Goal: Task Accomplishment & Management: Complete application form

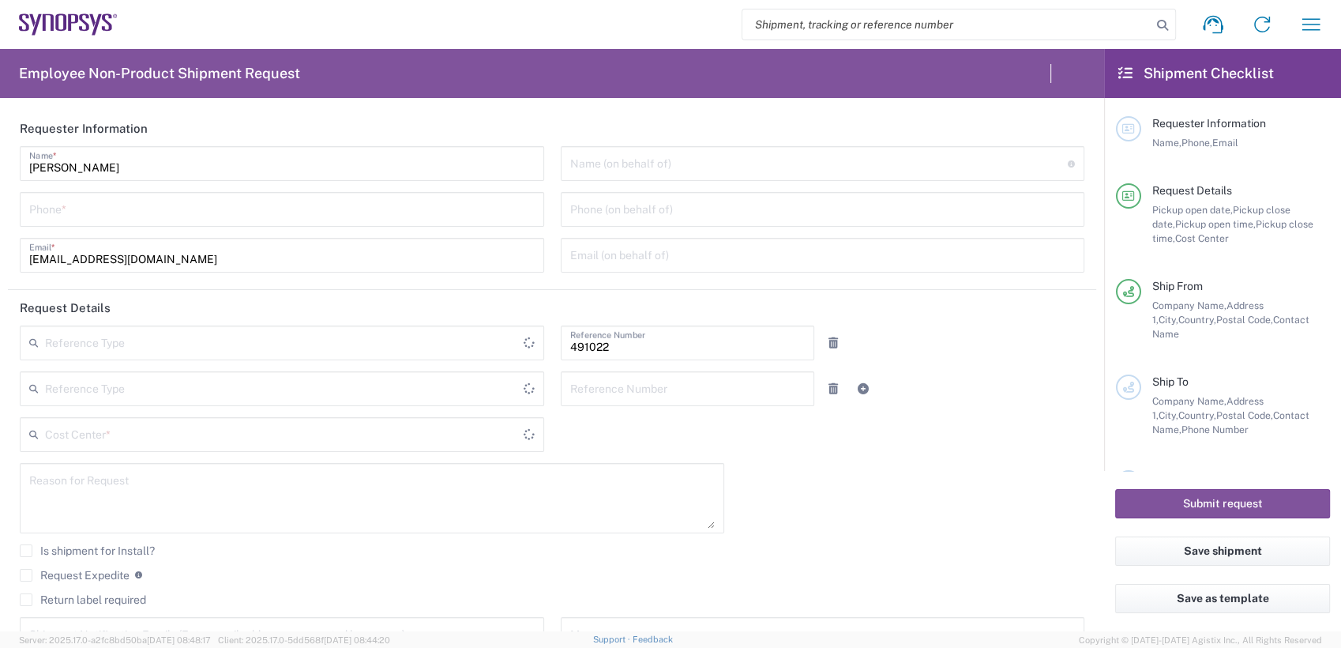
type input "[GEOGRAPHIC_DATA]"
type input "IN51, SDG, M, ZebuOp 491022"
type input "Delivered at Place"
type input "Department"
type input "Telangana"
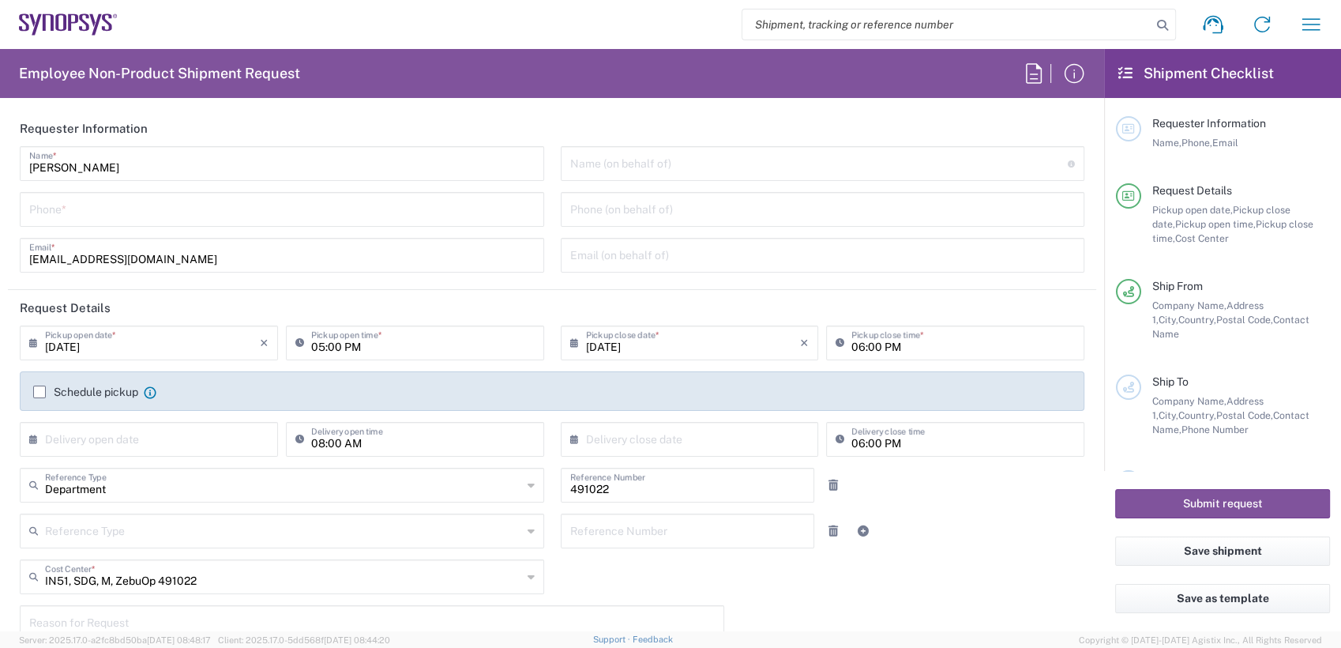
type input "India"
type input "Hyderabad IN09"
click at [679, 164] on input "text" at bounding box center [819, 163] width 498 height 28
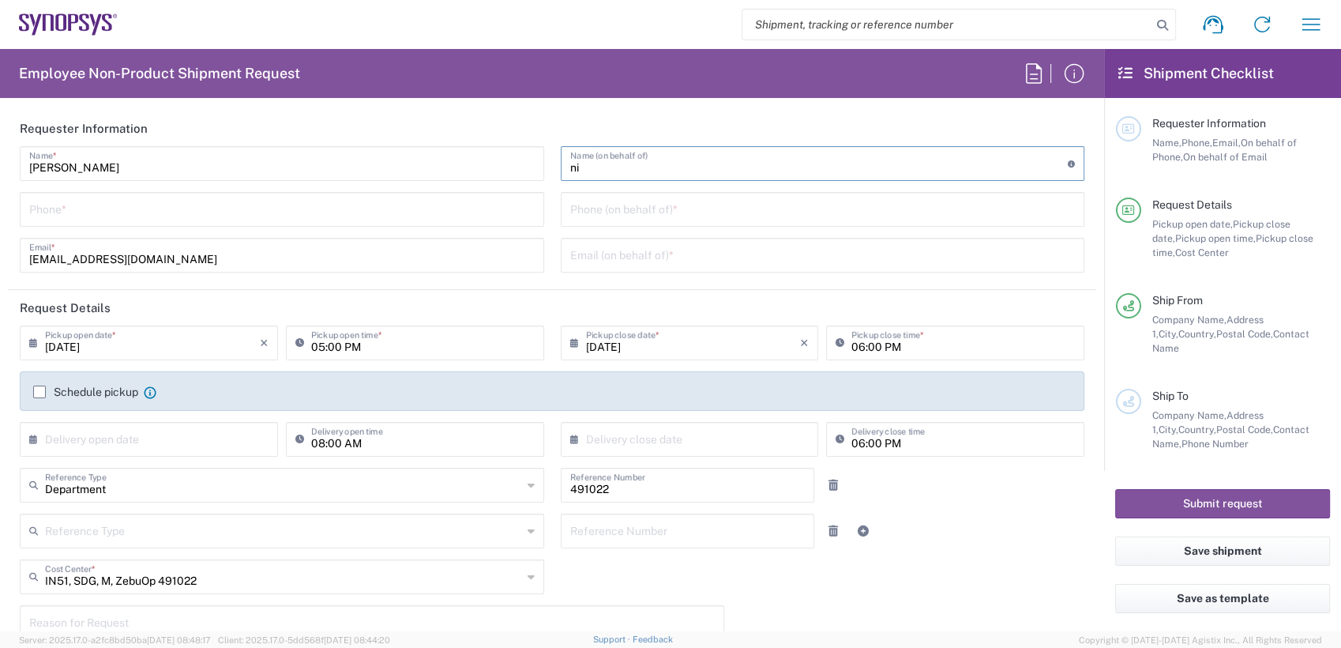
type input "n"
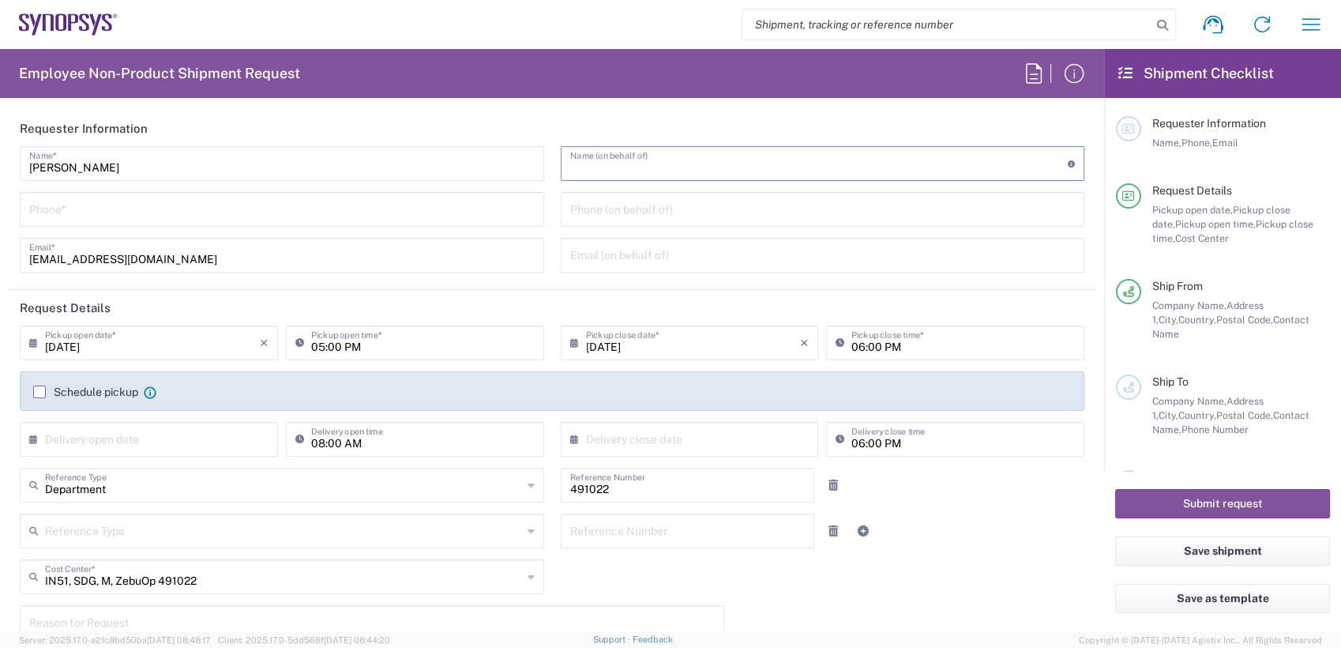
paste input "Nicolas Tomaro"
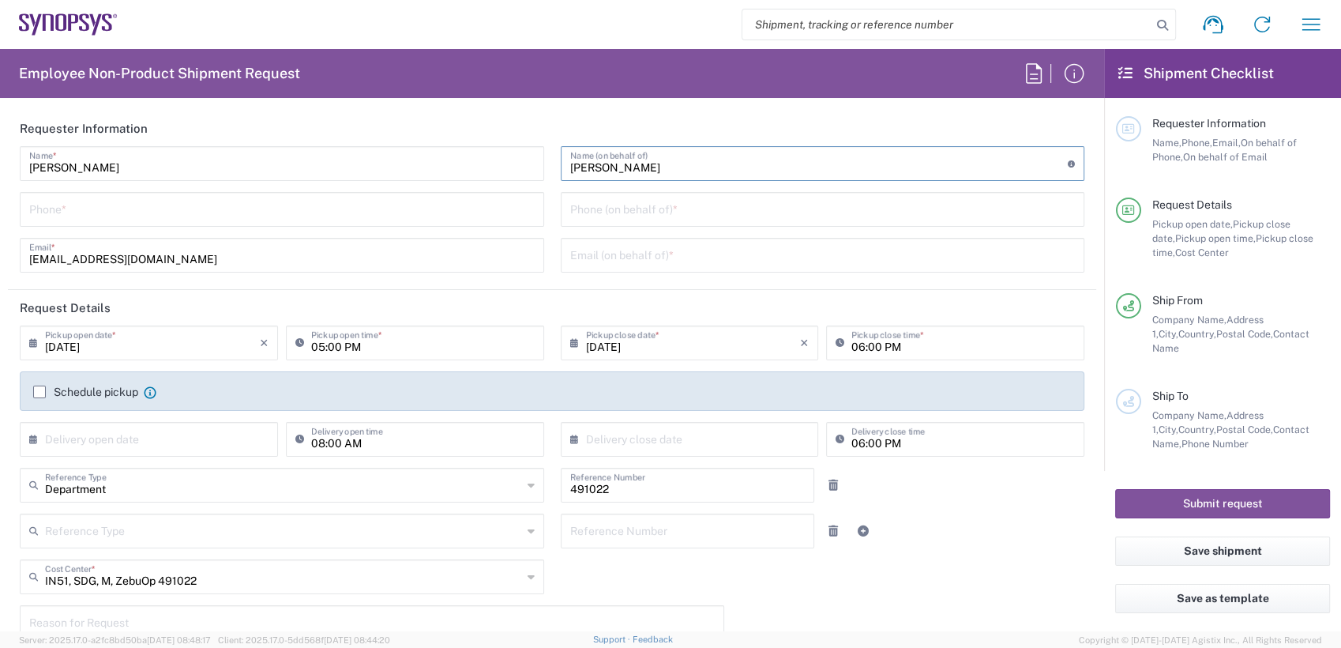
type input "Nicolas Tomaro"
click at [658, 213] on input "tel" at bounding box center [823, 208] width 506 height 28
paste input ".279.732.9134"
click at [570, 216] on input ".279.732.9134" at bounding box center [823, 208] width 506 height 28
type input "279.732.9134"
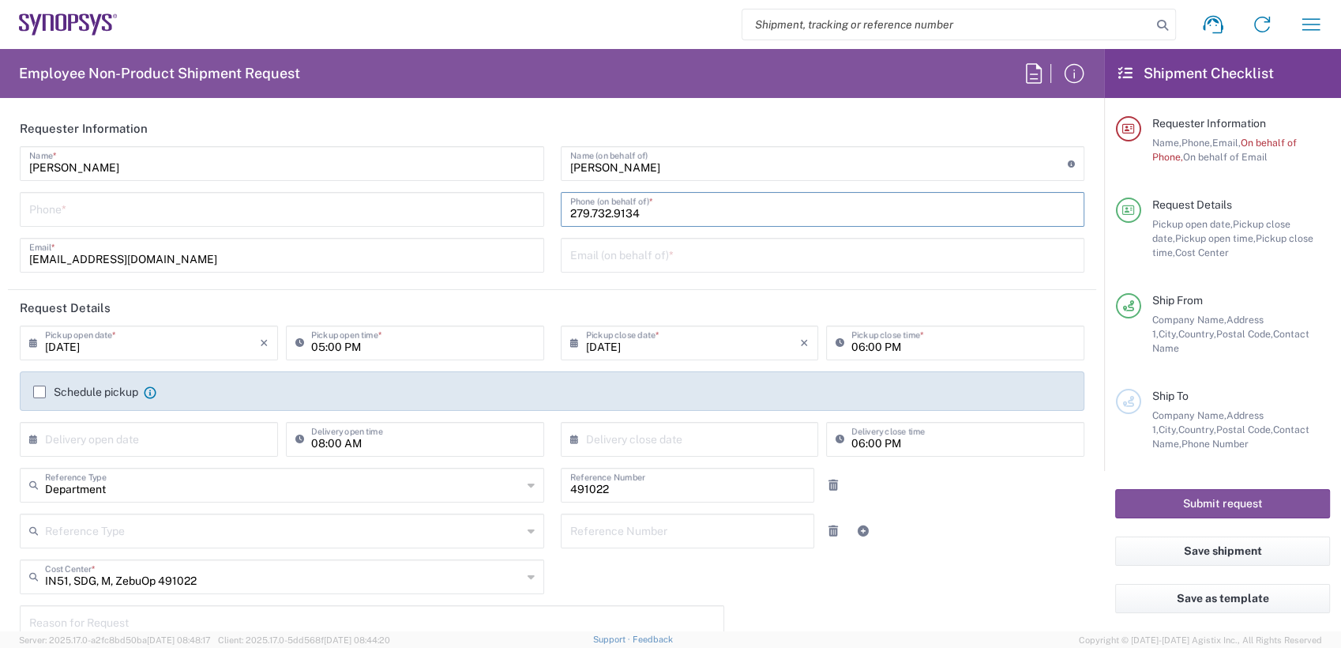
drag, startPoint x: 812, startPoint y: 216, endPoint x: 226, endPoint y: 216, distance: 586.1
click at [339, 224] on div "Anoop Ade Name * Phone * anoopade@synopsys.com Email * Nicolas Tomaro Name (on …" at bounding box center [552, 214] width 1081 height 137
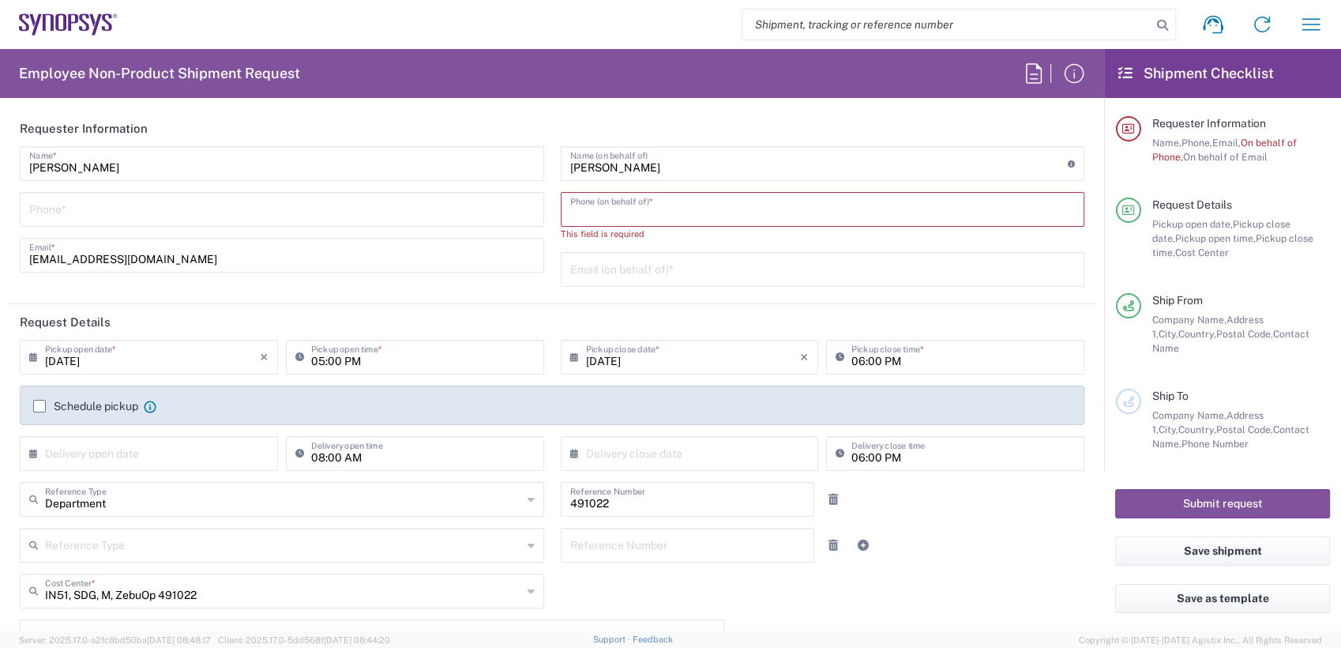
paste input "279.732.9134"
click at [578, 211] on input "279.732.9134" at bounding box center [823, 208] width 506 height 28
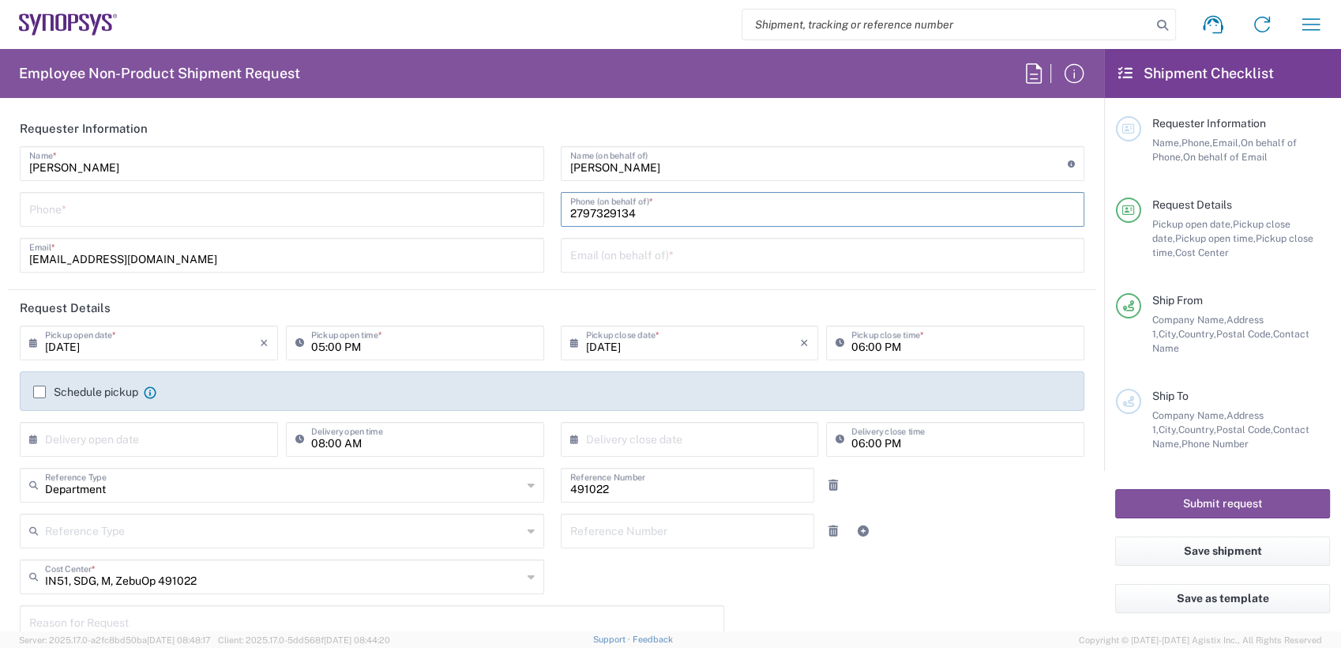
type input "2797329134"
click at [590, 256] on input "text" at bounding box center [823, 254] width 506 height 28
paste input "ntomaro@synopsys.com"
type input "ntomaro@synopsys.com"
type input "02797329134"
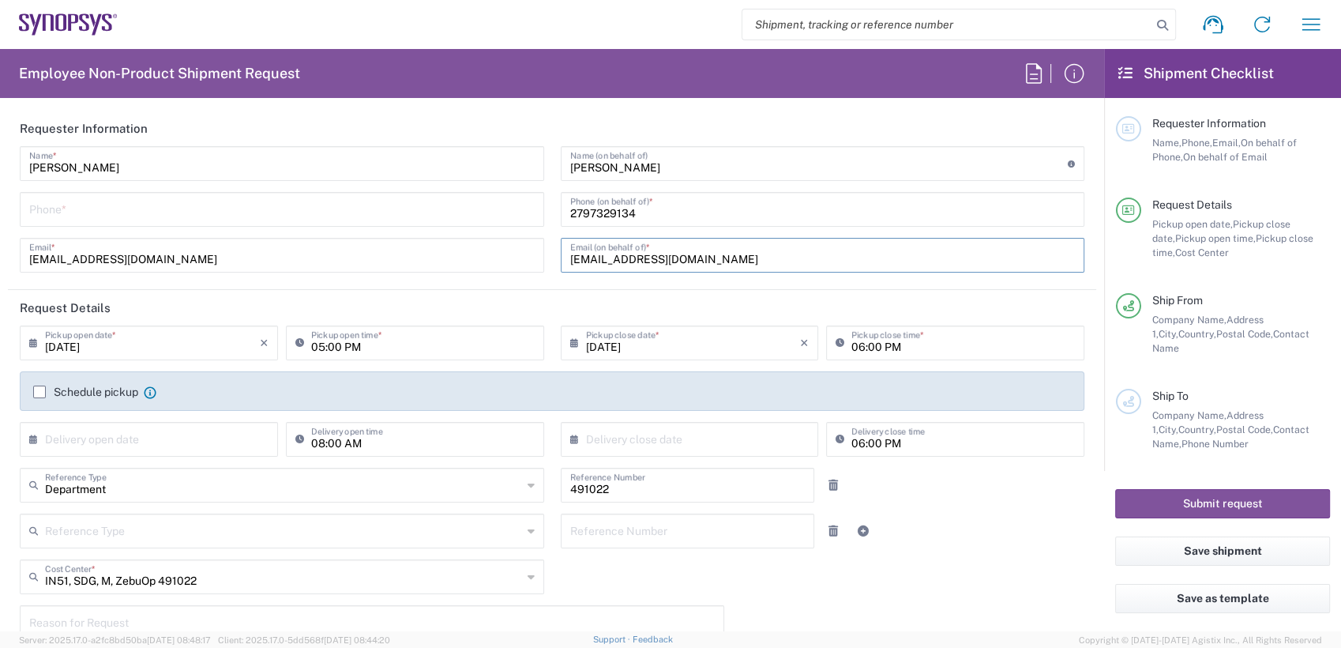
type input "ntomaro@synopsys.com"
click at [197, 340] on input "08/17/2025" at bounding box center [152, 342] width 215 height 28
click at [389, 239] on div "anoopade@synopsys.com Email *" at bounding box center [282, 255] width 525 height 35
click at [317, 344] on input "05:00 PM" at bounding box center [423, 342] width 224 height 28
type input "01:00 PM"
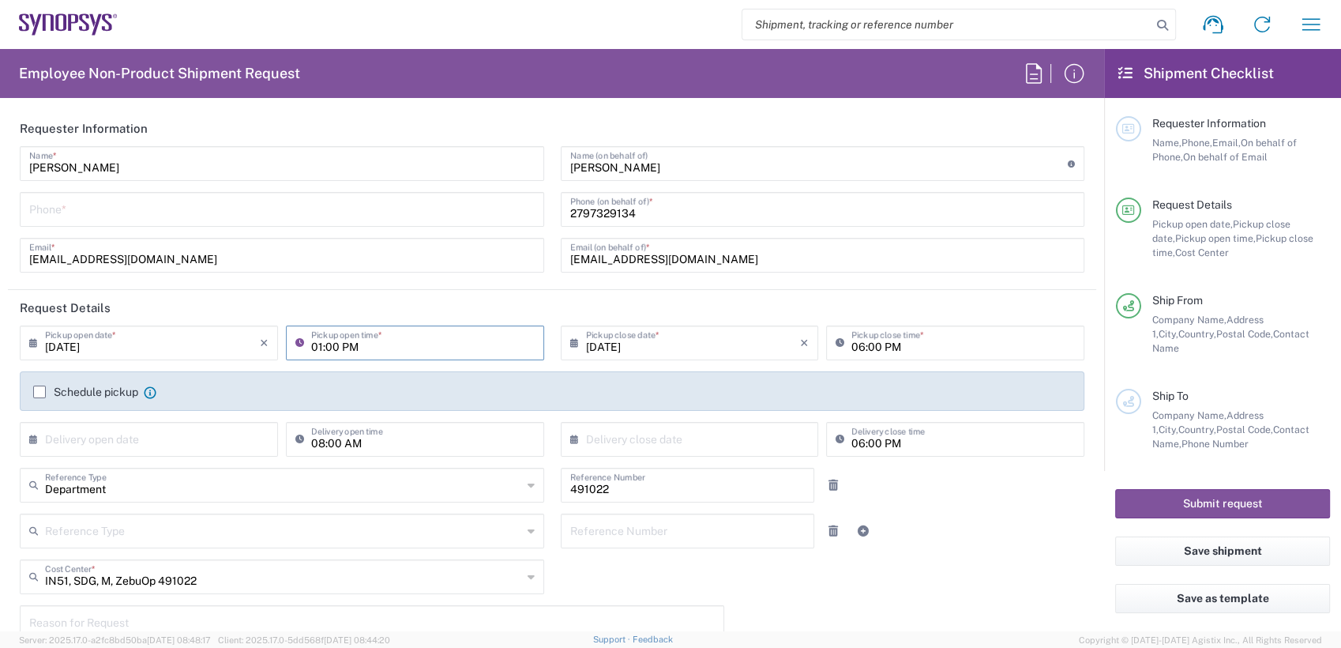
click at [35, 389] on label "Schedule pickup" at bounding box center [85, 391] width 105 height 13
click at [39, 392] on input "Schedule pickup" at bounding box center [39, 392] width 0 height 0
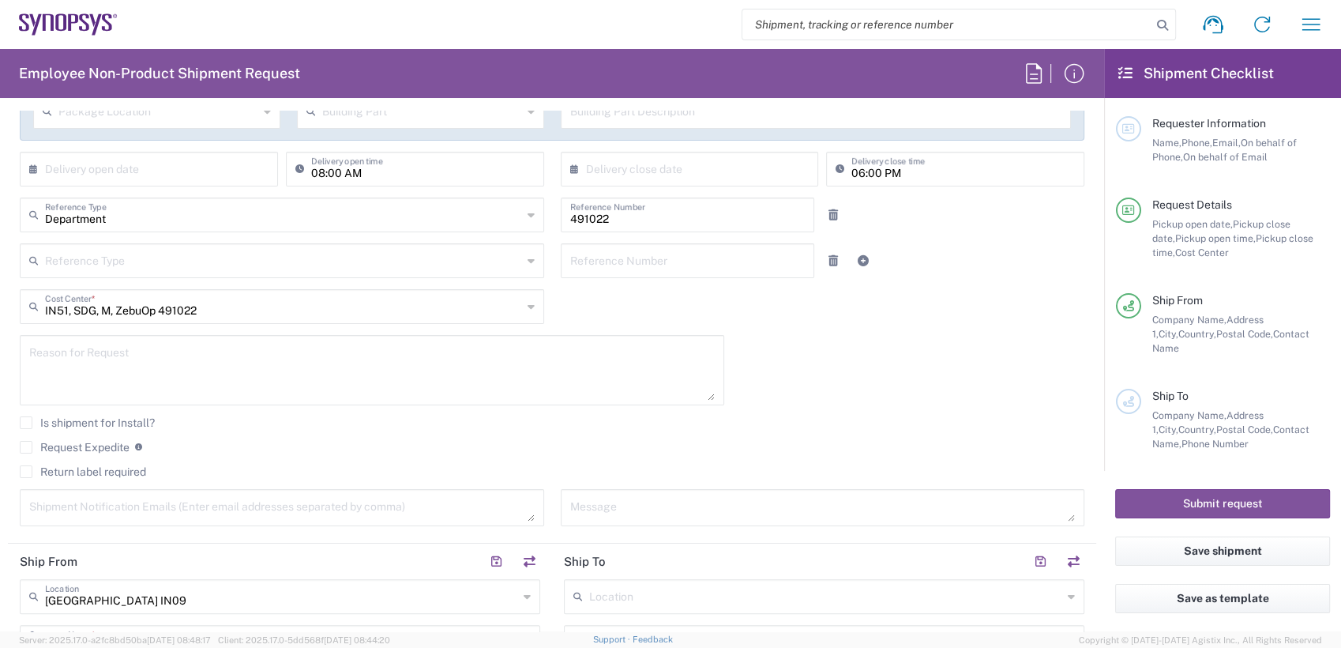
scroll to position [319, 0]
click at [81, 357] on textarea at bounding box center [372, 367] width 686 height 61
paste textarea "ZS5-045_0191"
drag, startPoint x: 373, startPoint y: 352, endPoint x: 190, endPoint y: 343, distance: 183.5
click at [190, 343] on textarea "RMA return of ZS5-045_0191 / Burned Module / Urgent" at bounding box center [372, 367] width 686 height 61
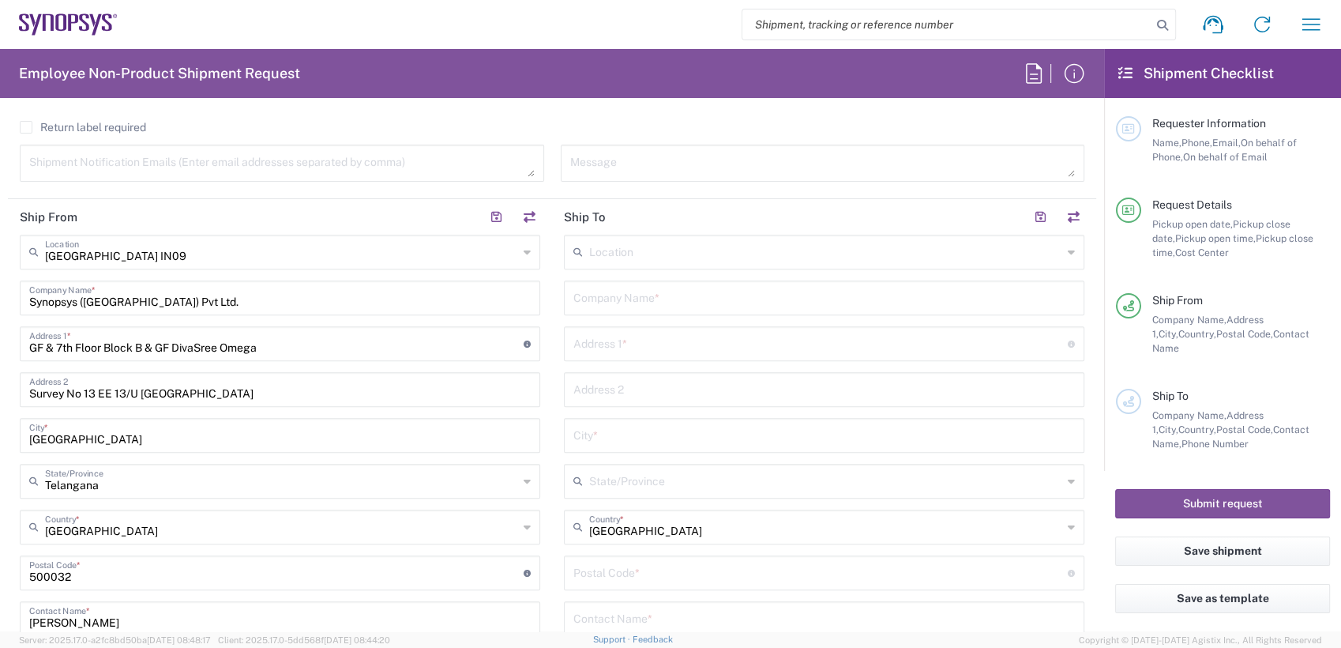
scroll to position [664, 0]
type textarea "RMA return of ZS5-045_0191 / Urgent"
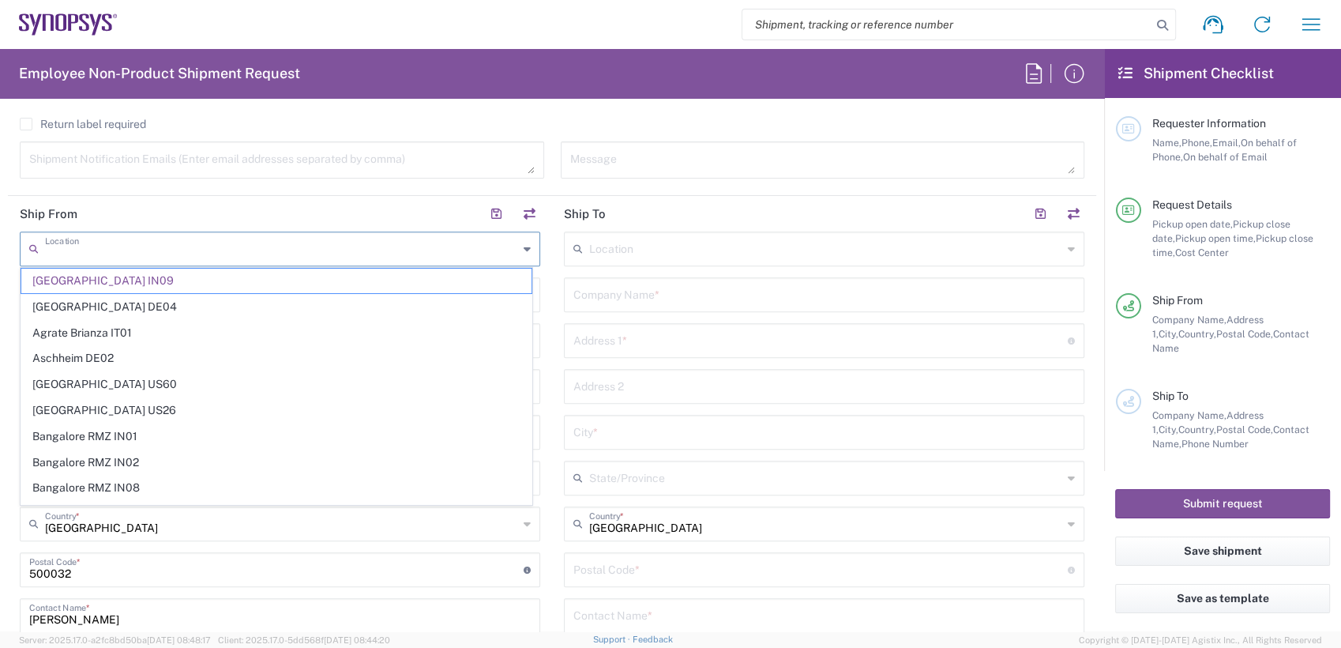
drag, startPoint x: 188, startPoint y: 250, endPoint x: -4, endPoint y: 250, distance: 191.9
click at [0, 250] on html "Shipment request Shipment tracking Employee non-product shipment request My shi…" at bounding box center [670, 324] width 1341 height 648
type input "Hyderabad IN09"
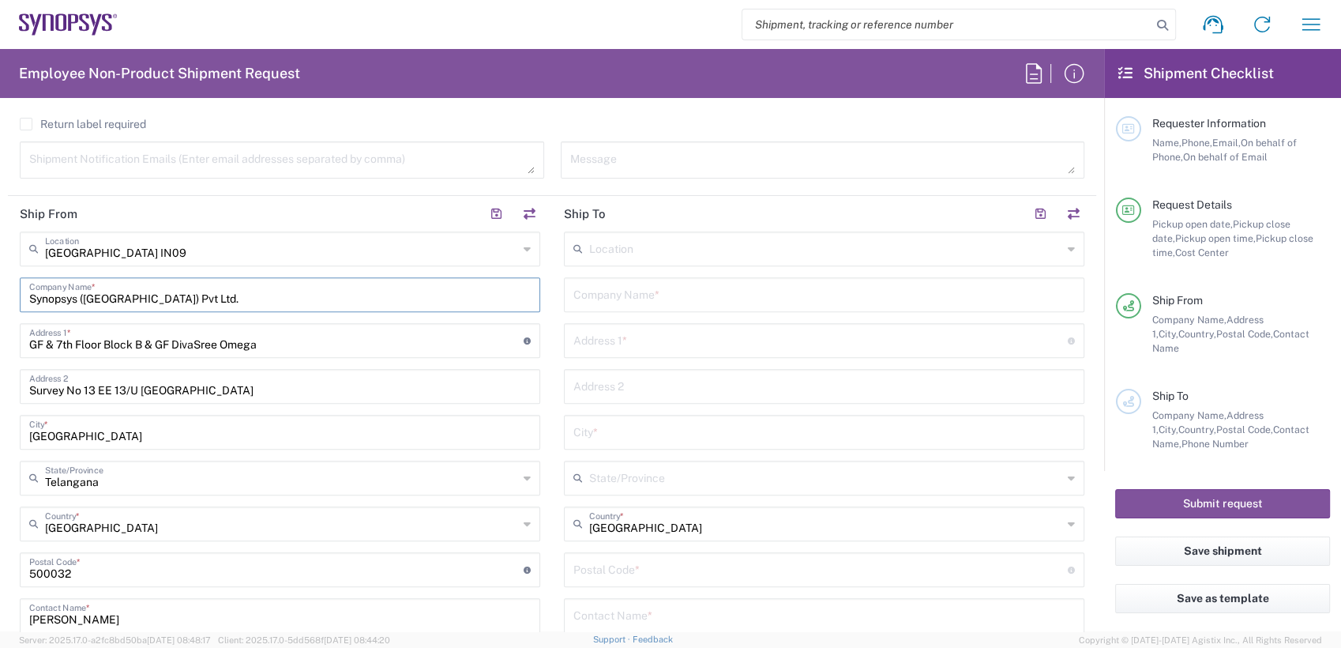
drag, startPoint x: 196, startPoint y: 284, endPoint x: 0, endPoint y: 269, distance: 196.5
click at [0, 273] on html "Shipment request Shipment tracking Employee non-product shipment request My shi…" at bounding box center [670, 324] width 1341 height 648
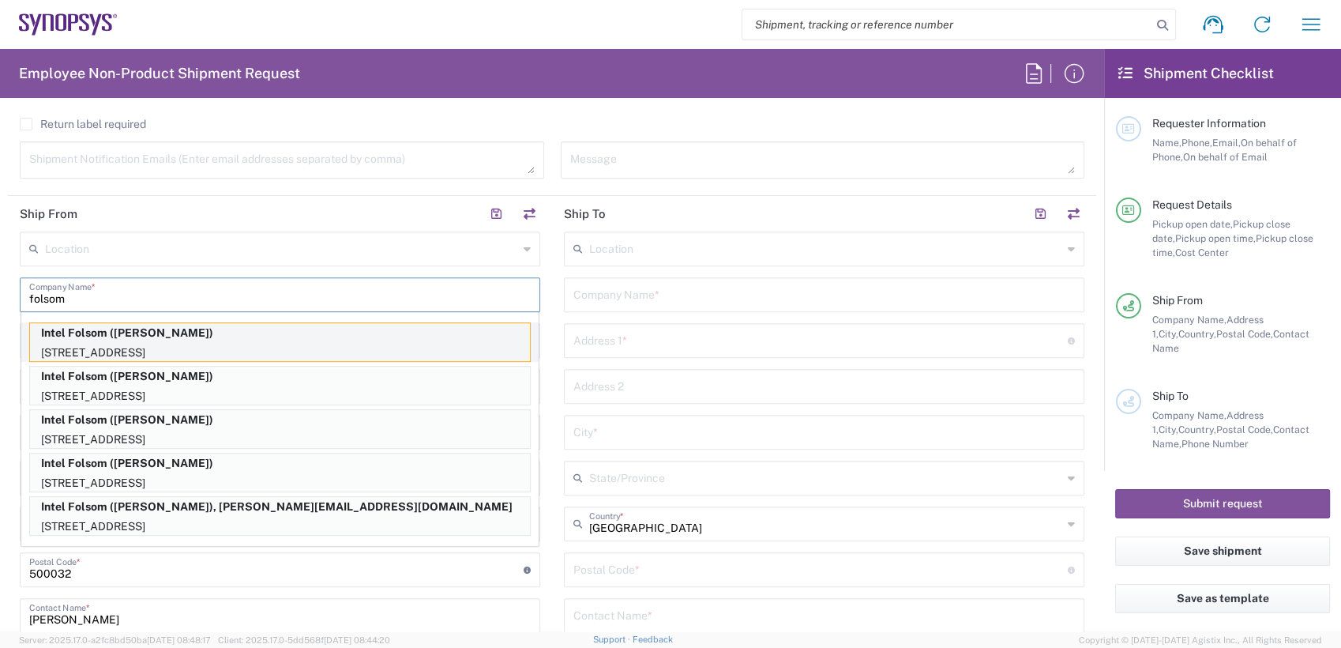
click at [182, 343] on p "1900 Prairie City Rd, FM6 Dock, Folsom, CA, 95630-9599, US" at bounding box center [280, 353] width 500 height 20
type input "Intel Folsom"
type input "1900 Prairie City Rd"
type input "FM6 Dock"
type input "Folsom"
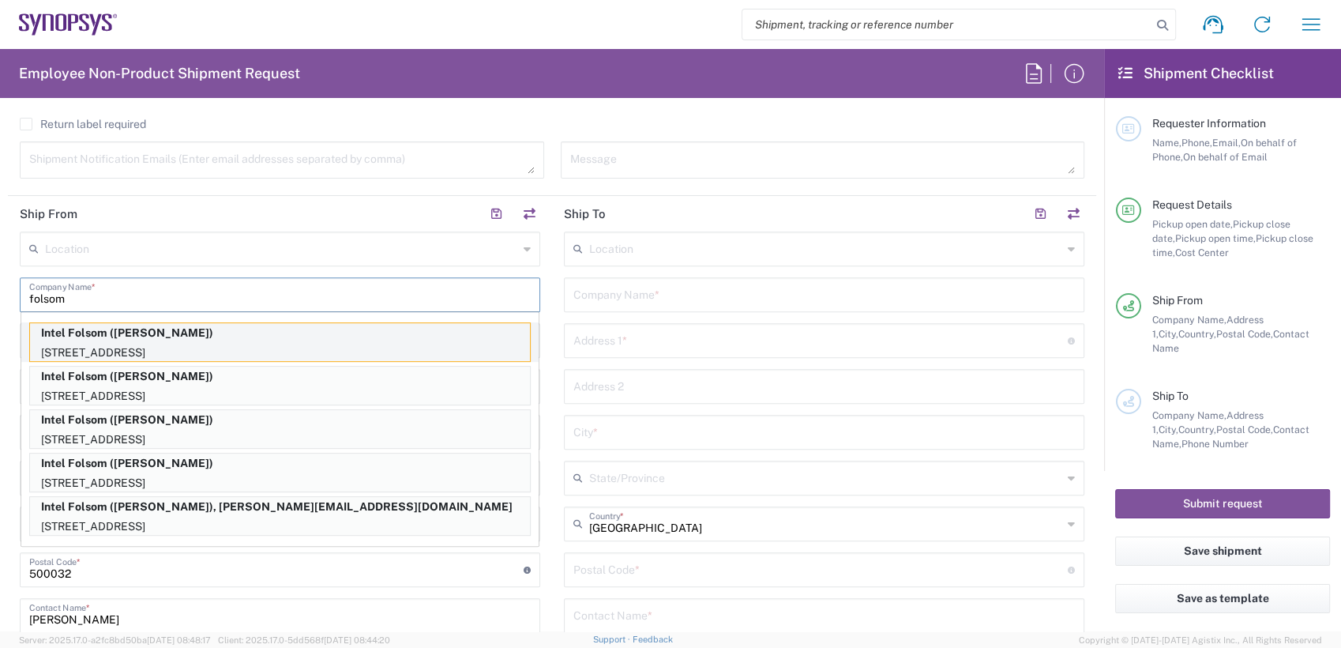
type input "United States"
type input "95630-9599"
type input "Nicolas Z. Tomaro"
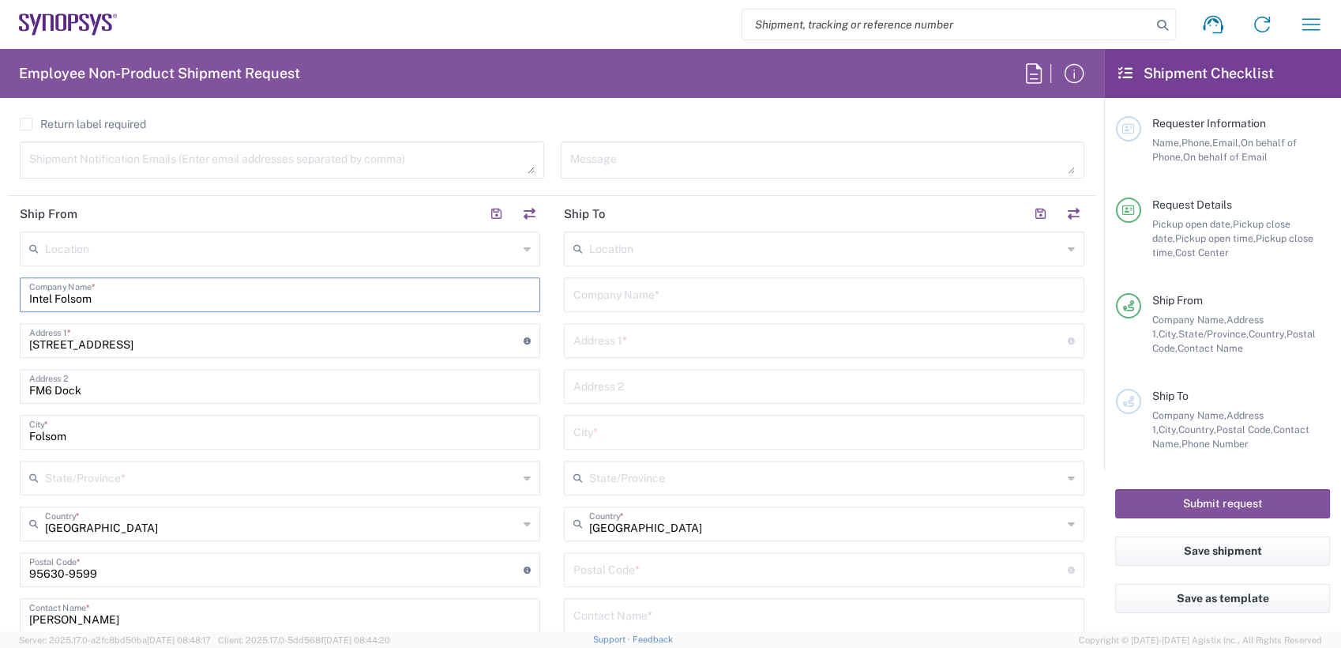
type input "California"
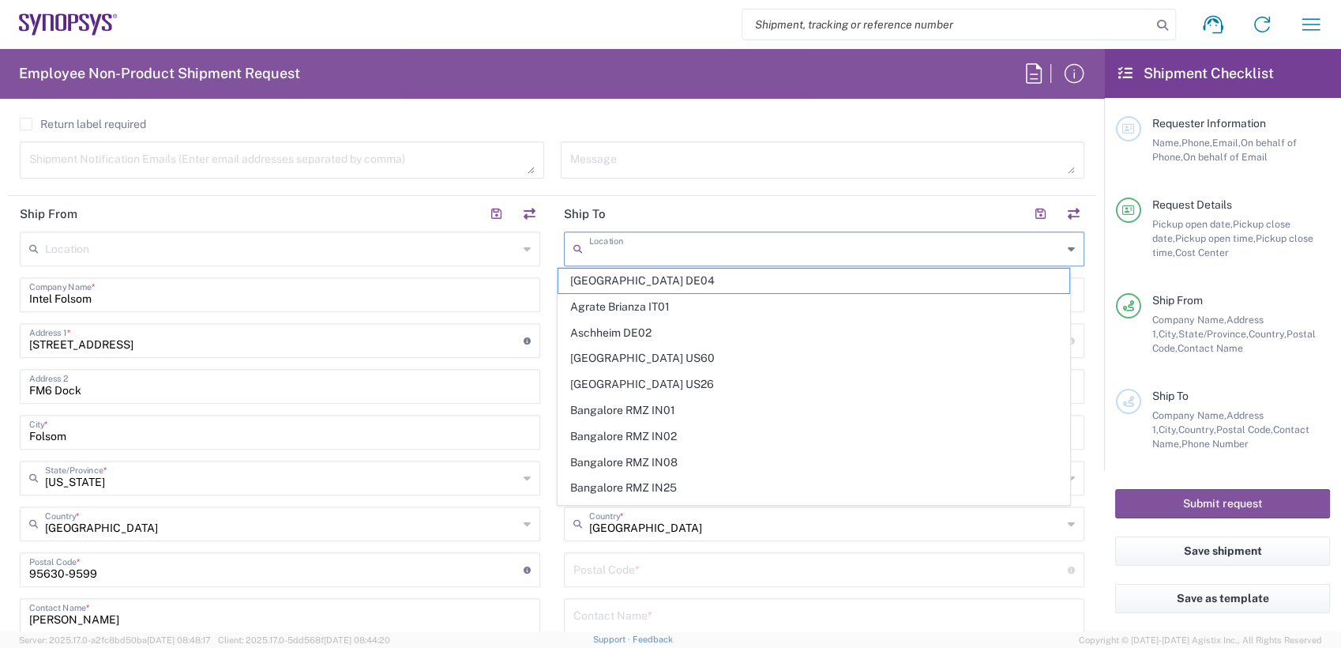
click at [645, 246] on input "text" at bounding box center [825, 248] width 473 height 28
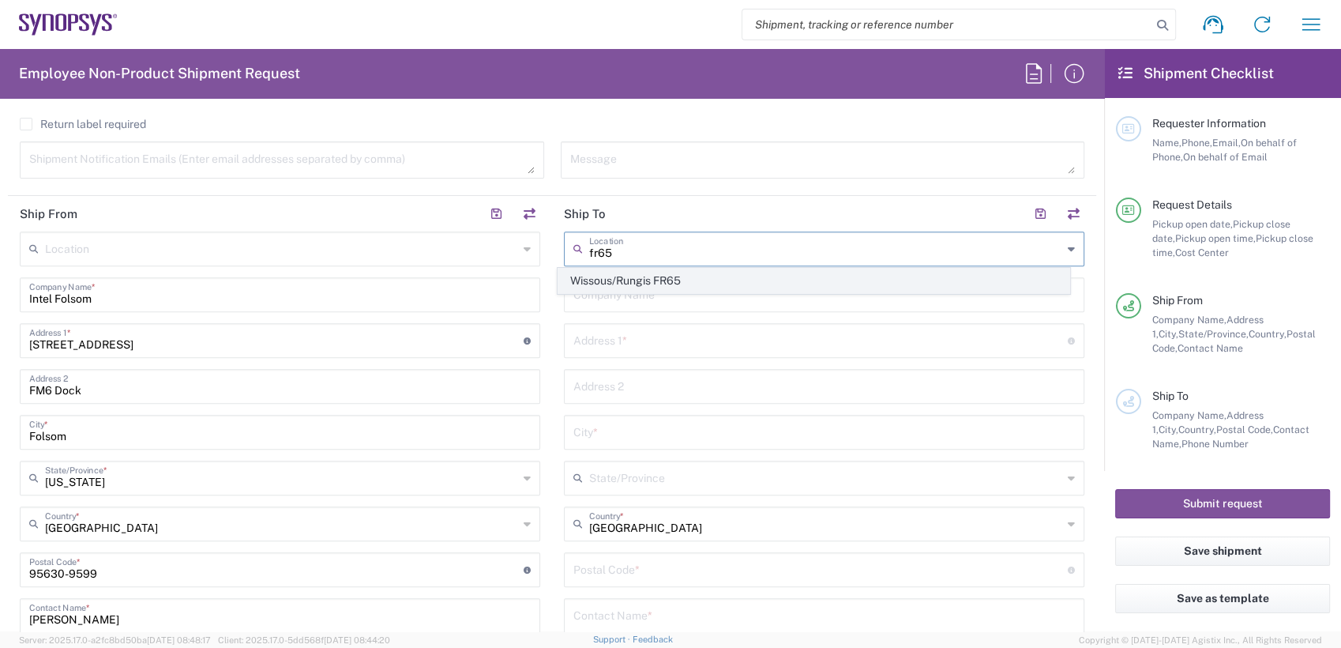
click at [645, 279] on span "Wissous/Rungis FR65" at bounding box center [813, 281] width 510 height 24
type input "Wissous/Rungis FR65"
type input "SYNOPSYS EMULATION AND VERIFICATION"
type input "7 rue des Solets"
type input "Rungis"
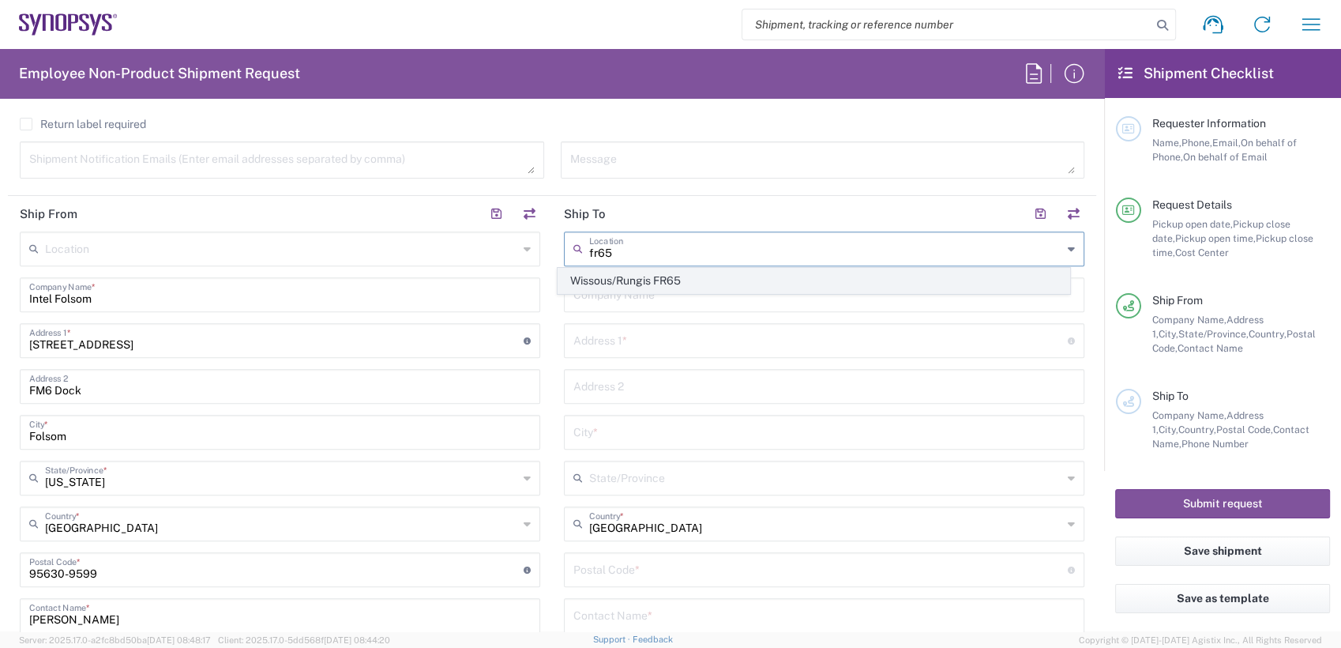
type input "France"
type input "94150"
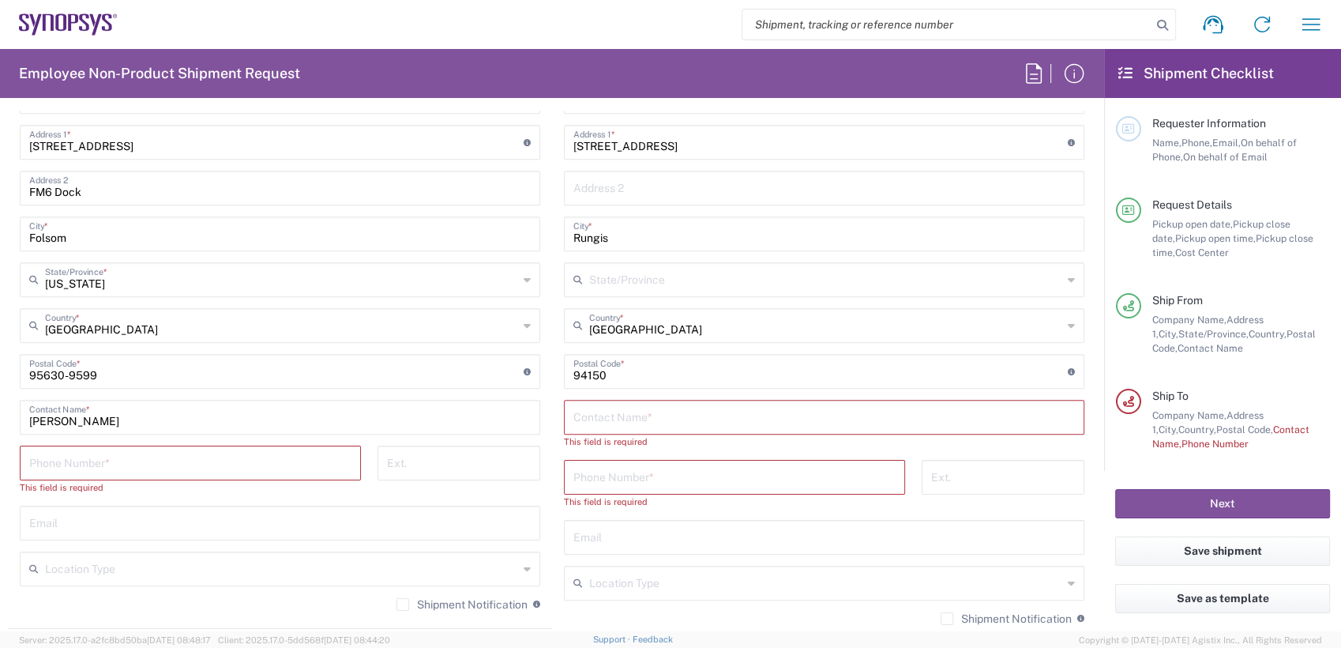
scroll to position [894, 0]
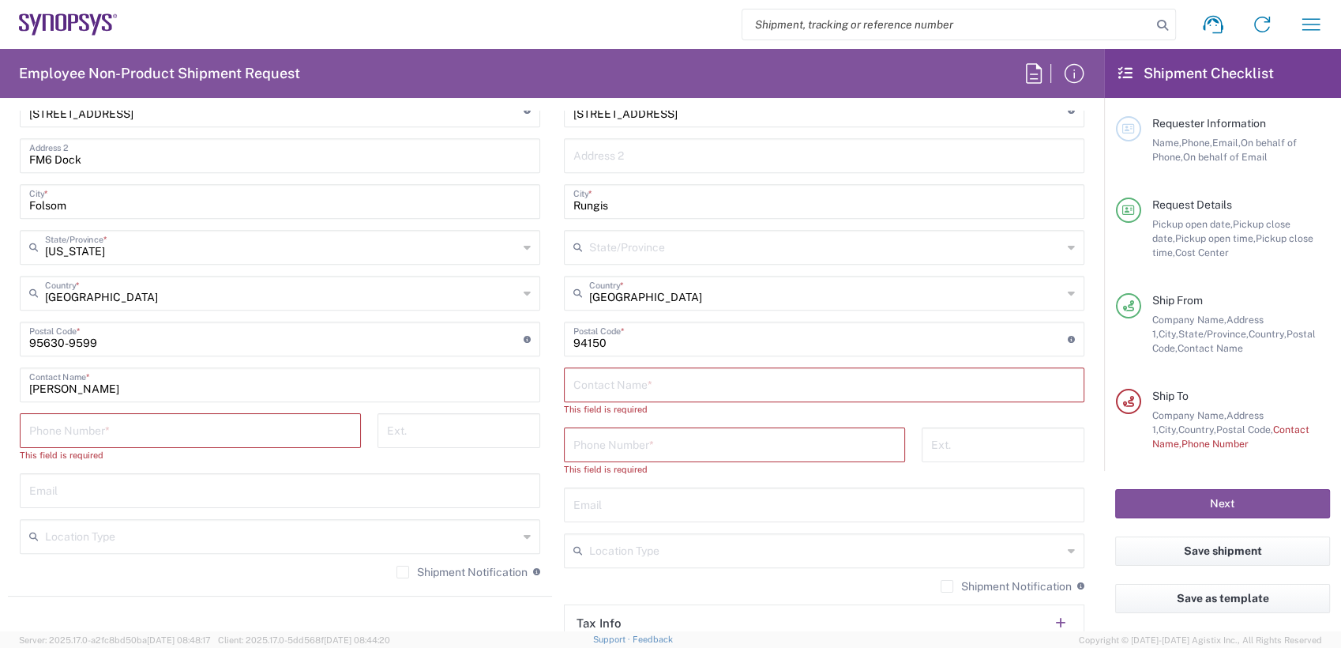
click at [133, 427] on input "tel" at bounding box center [190, 429] width 322 height 28
click at [133, 428] on input "tel" at bounding box center [190, 429] width 322 height 28
type input "12797329134"
type input "7337556583"
type input "Said R'Kiki"
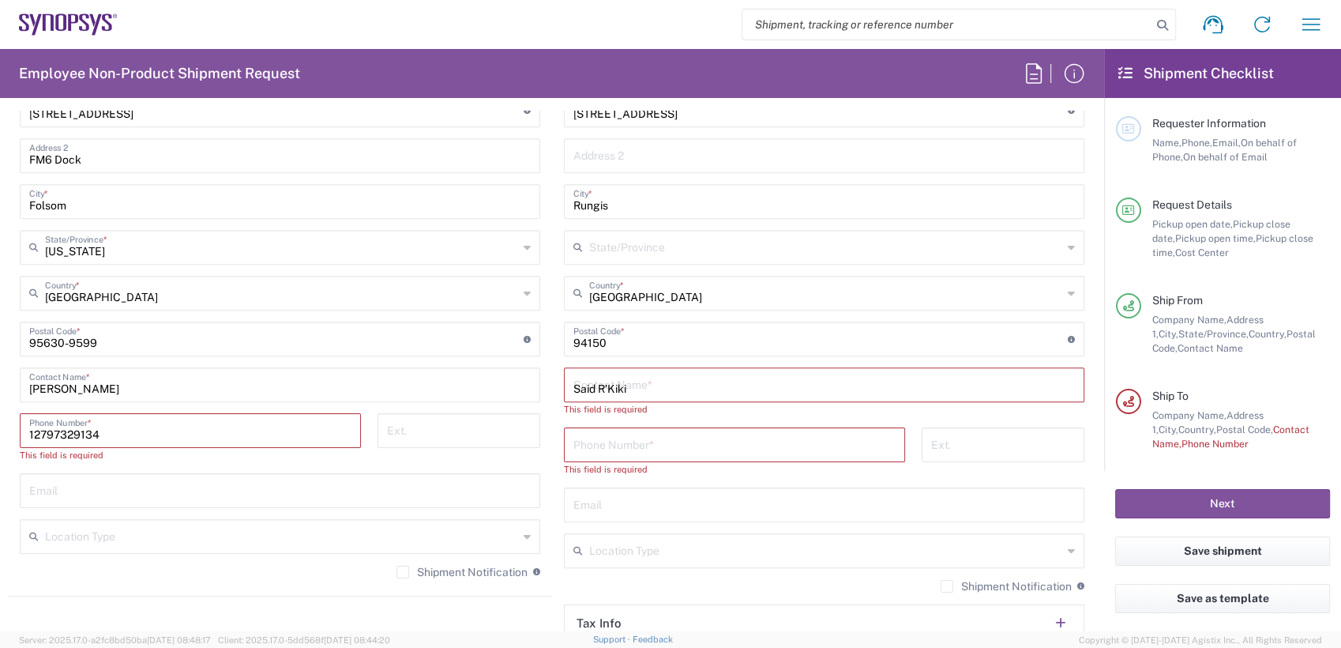
type input "33189961070"
type input "said@synopsys.com"
type input "Carton(s)"
type input "10"
type input "48"
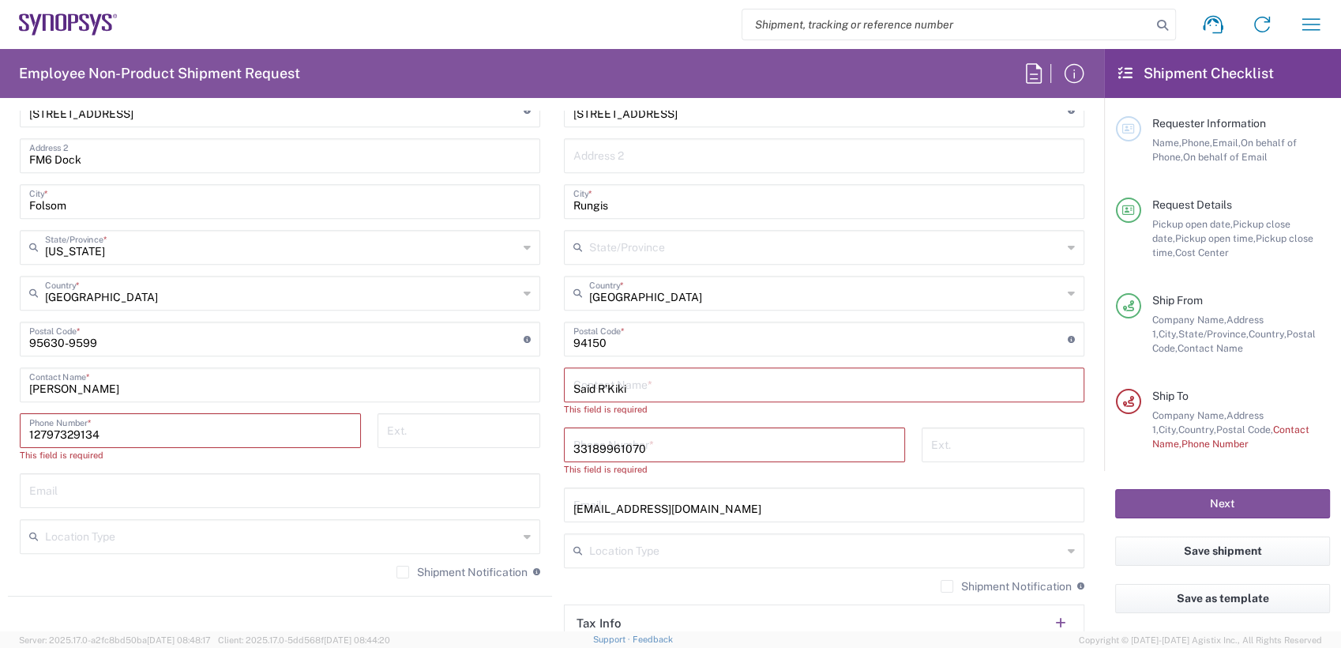
type input "40"
type input "50"
type input "450"
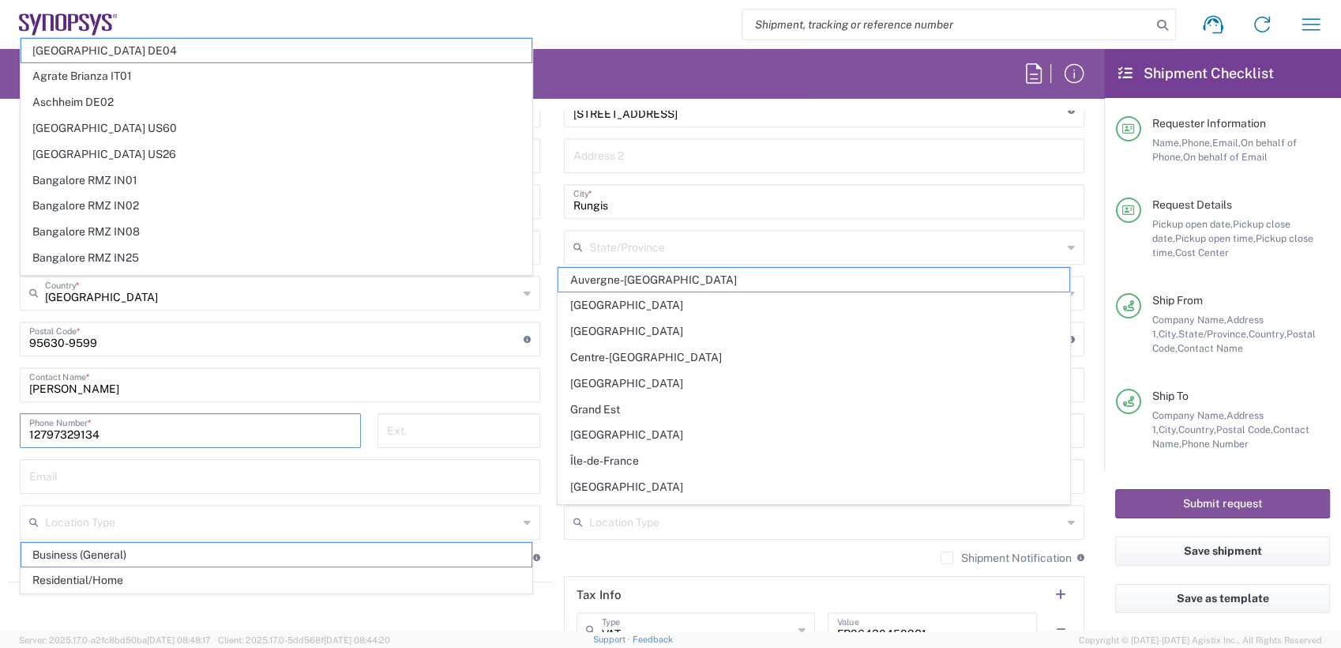
scroll to position [1186, 0]
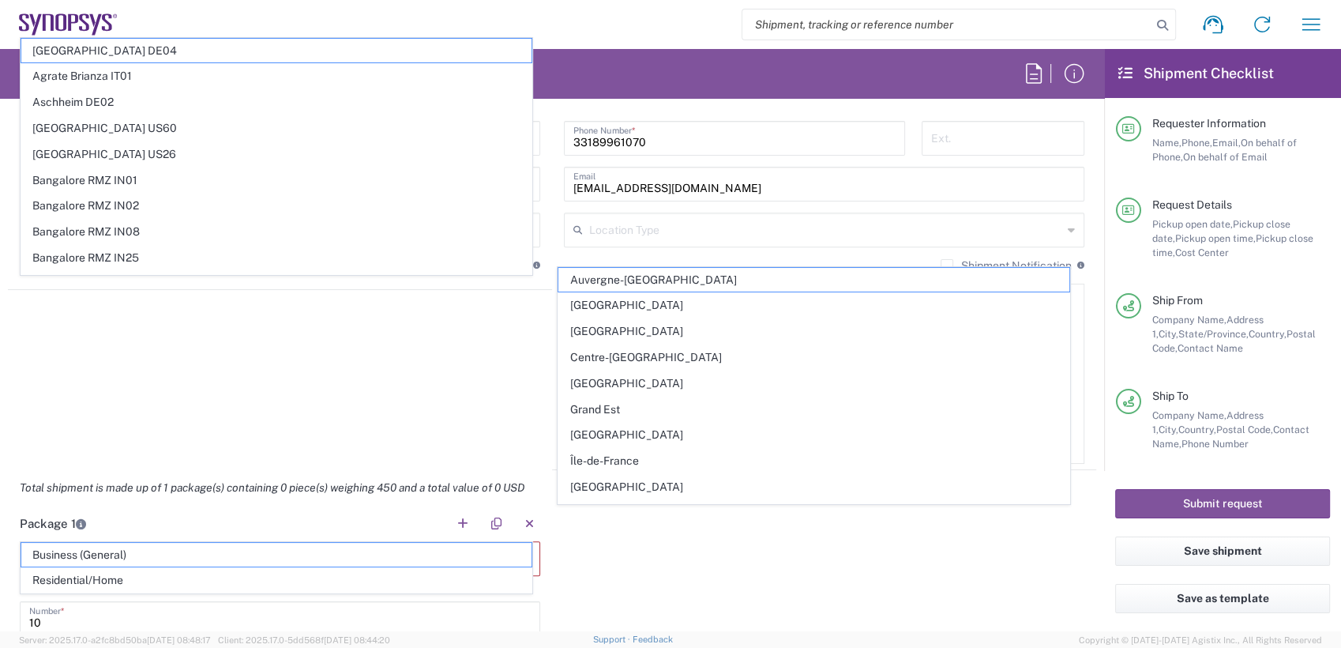
click at [295, 389] on agx-shipment-stop-widget "Ship From Location Aachen DE04 Agrate Brianza IT01 Aschheim DE02 Atlanta US60 A…" at bounding box center [280, 71] width 544 height 797
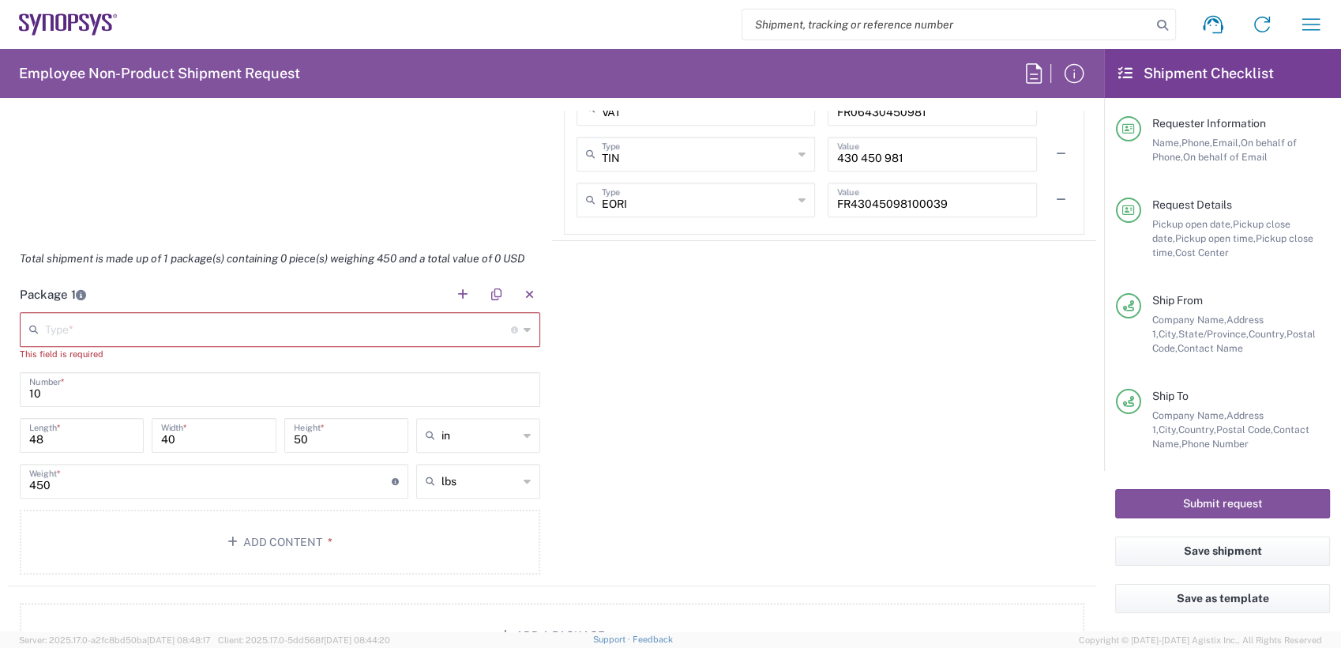
scroll to position [1423, 0]
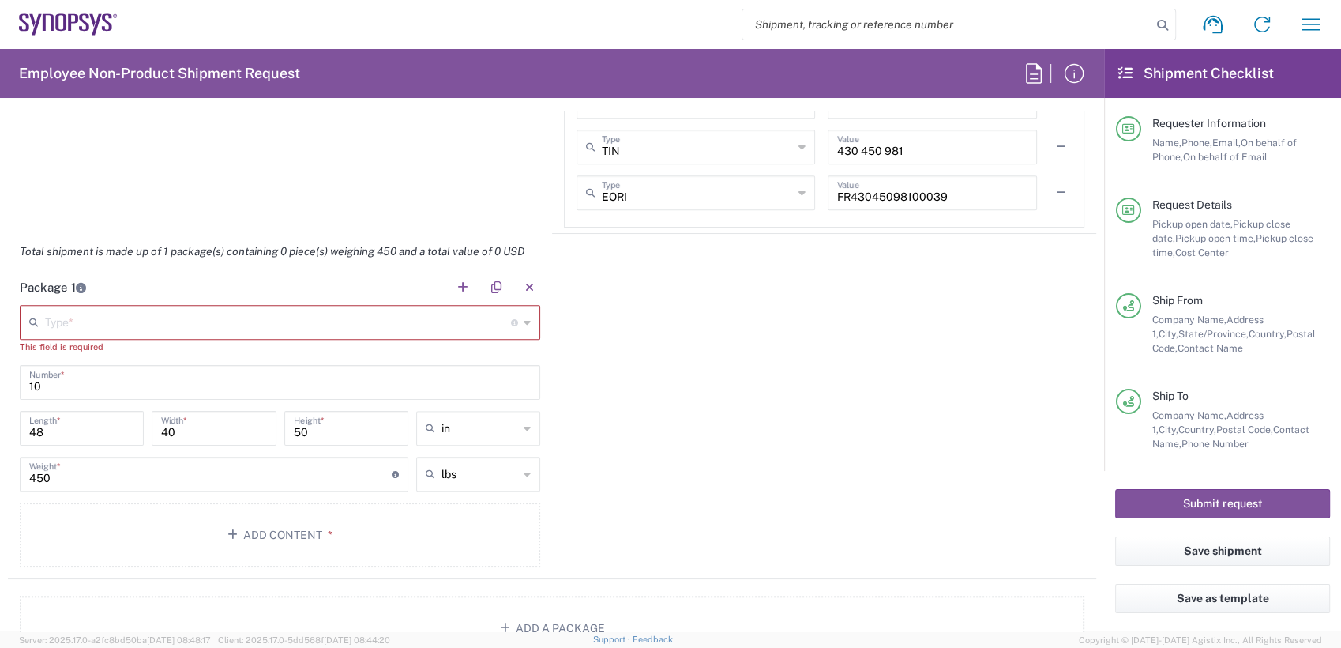
click at [191, 314] on input "text" at bounding box center [278, 321] width 466 height 28
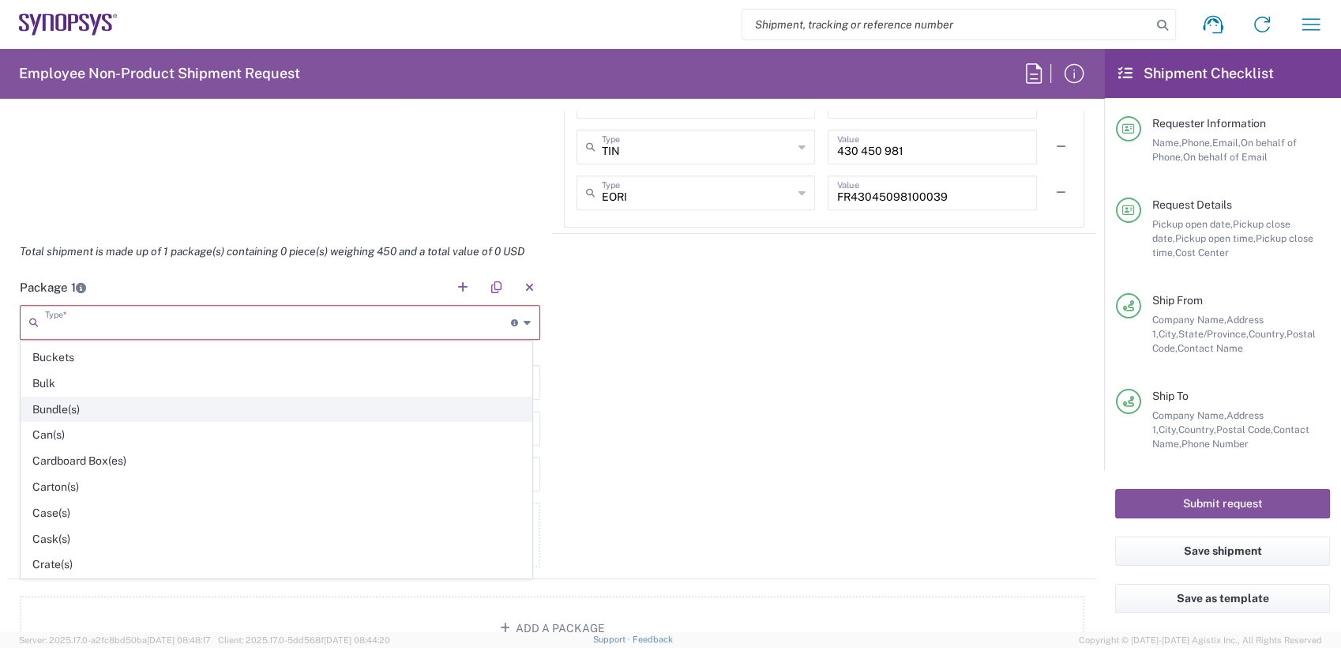
scroll to position [103, 0]
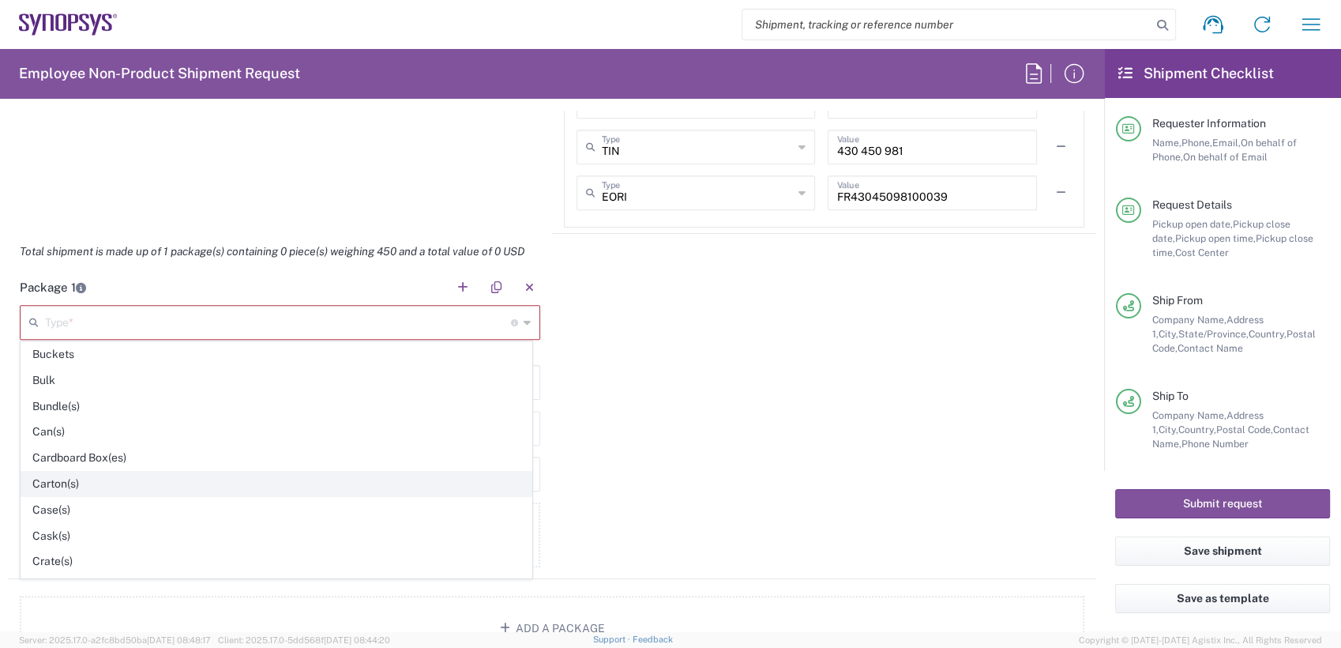
click at [72, 491] on span "Carton(s)" at bounding box center [276, 484] width 510 height 24
type input "Carton(s)"
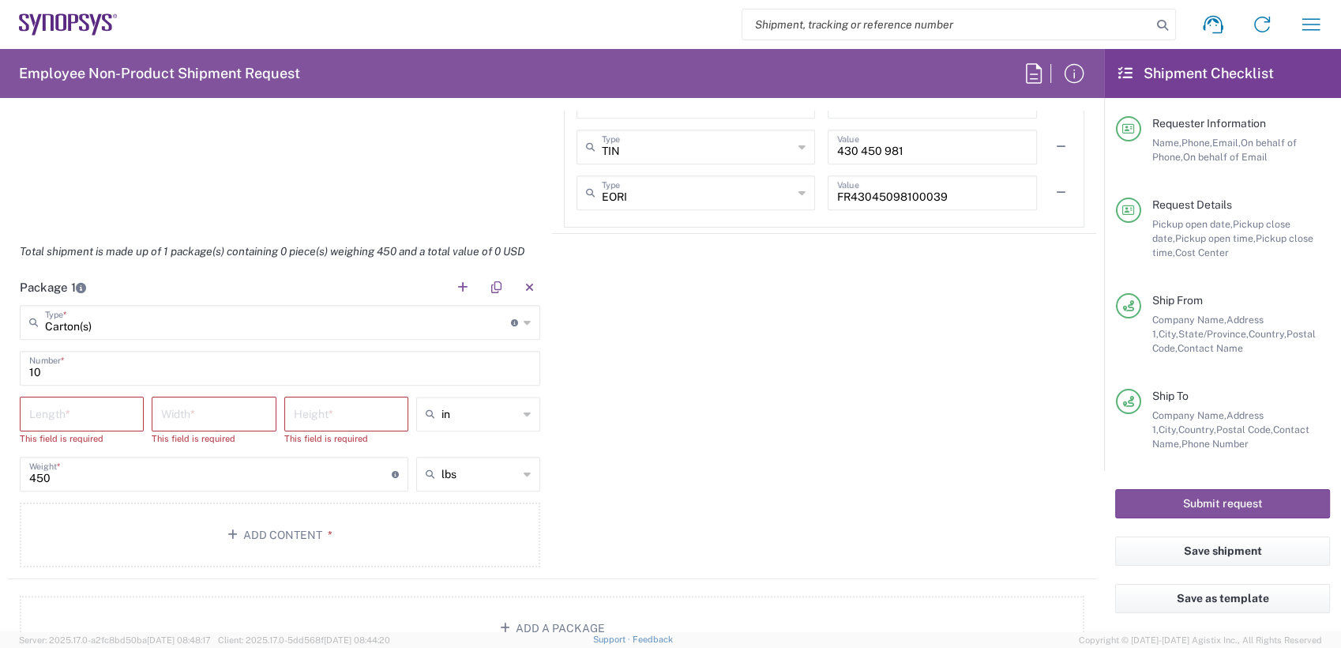
click at [71, 416] on input "number" at bounding box center [81, 413] width 105 height 28
click at [33, 412] on input "number" at bounding box center [81, 413] width 105 height 28
type input "40"
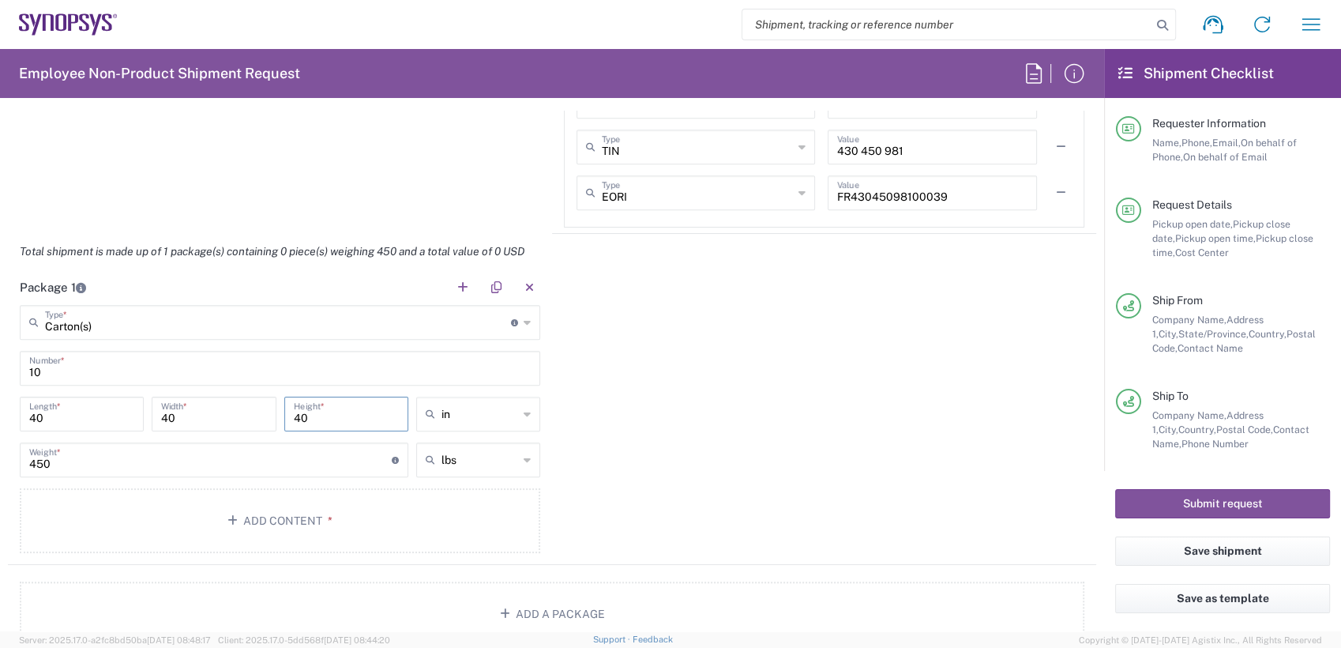
type input "40"
drag, startPoint x: 81, startPoint y: 462, endPoint x: 0, endPoint y: 461, distance: 81.4
click at [0, 461] on html "Shipment request Shipment tracking Employee non-product shipment request My shi…" at bounding box center [670, 324] width 1341 height 648
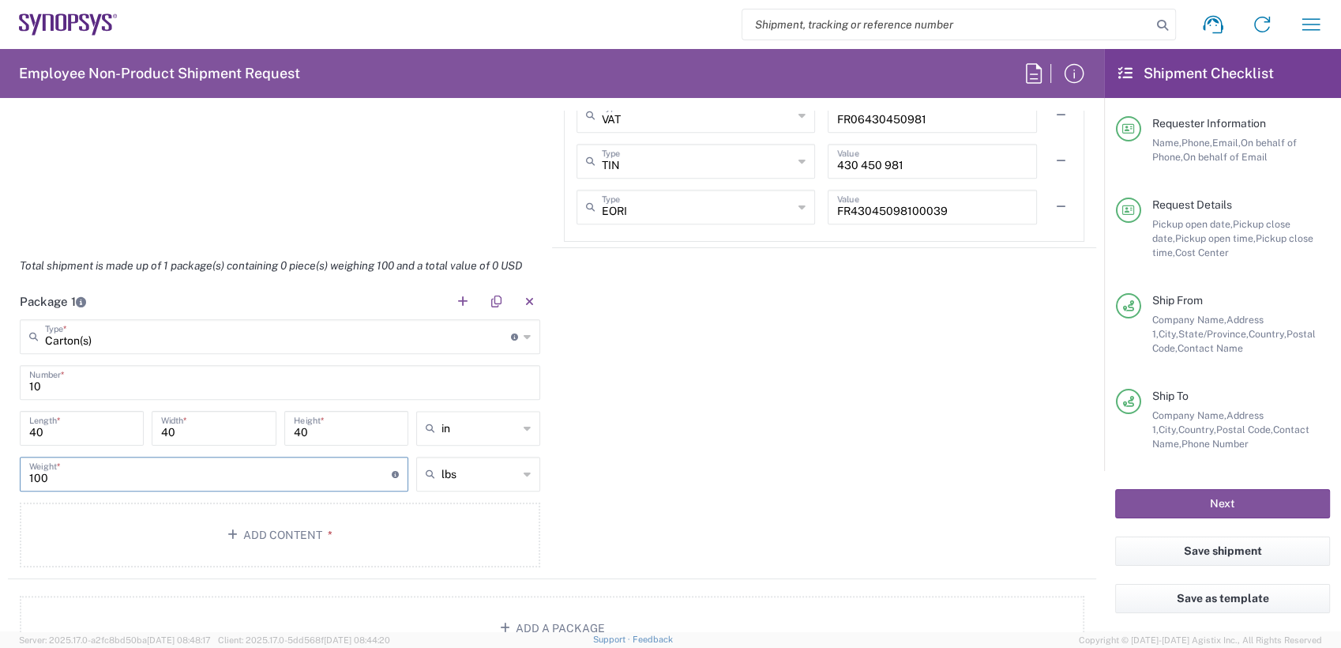
scroll to position [1634, 0]
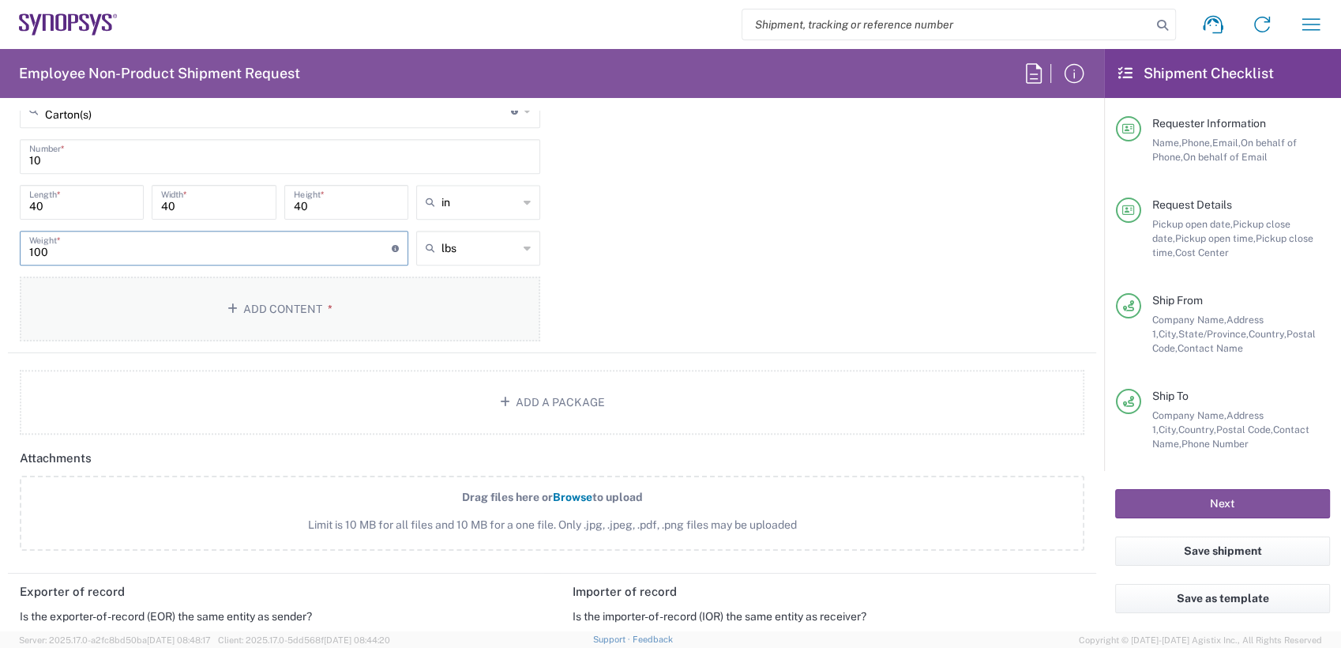
type input "100"
click at [304, 313] on button "Add Content *" at bounding box center [280, 308] width 521 height 65
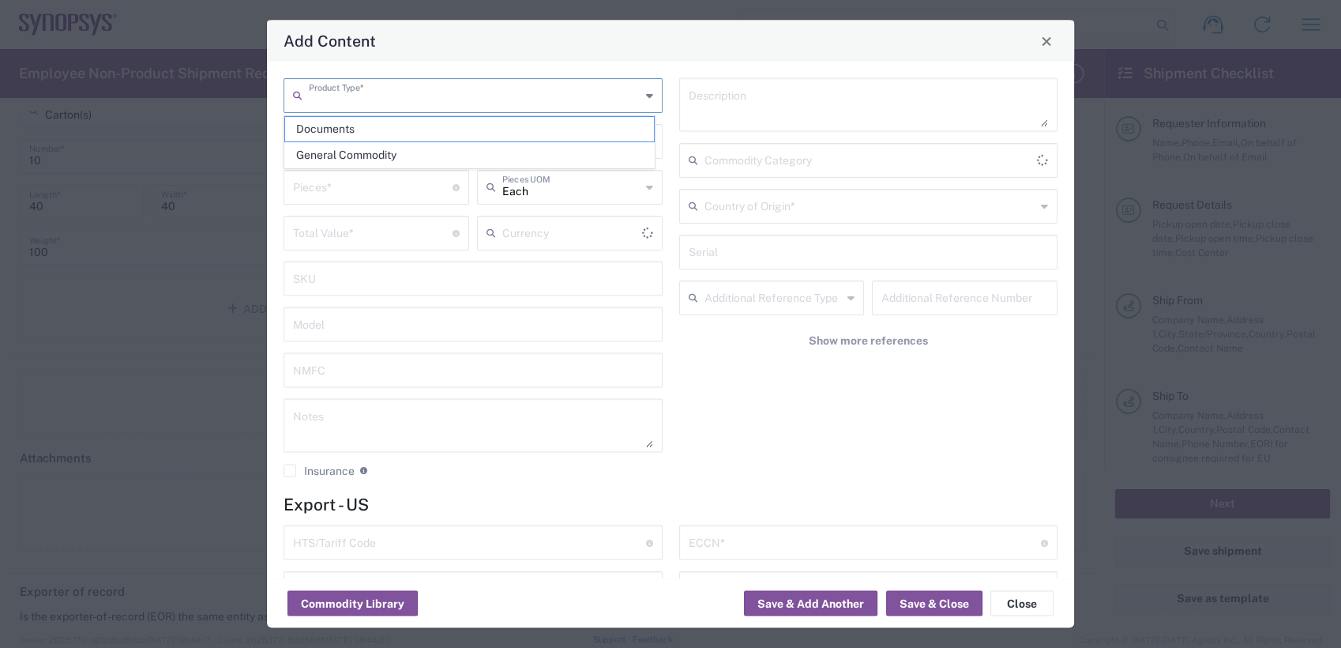
click at [405, 88] on input "text" at bounding box center [475, 95] width 332 height 28
click at [392, 153] on span "General Commodity" at bounding box center [469, 155] width 369 height 24
type input "General Commodity"
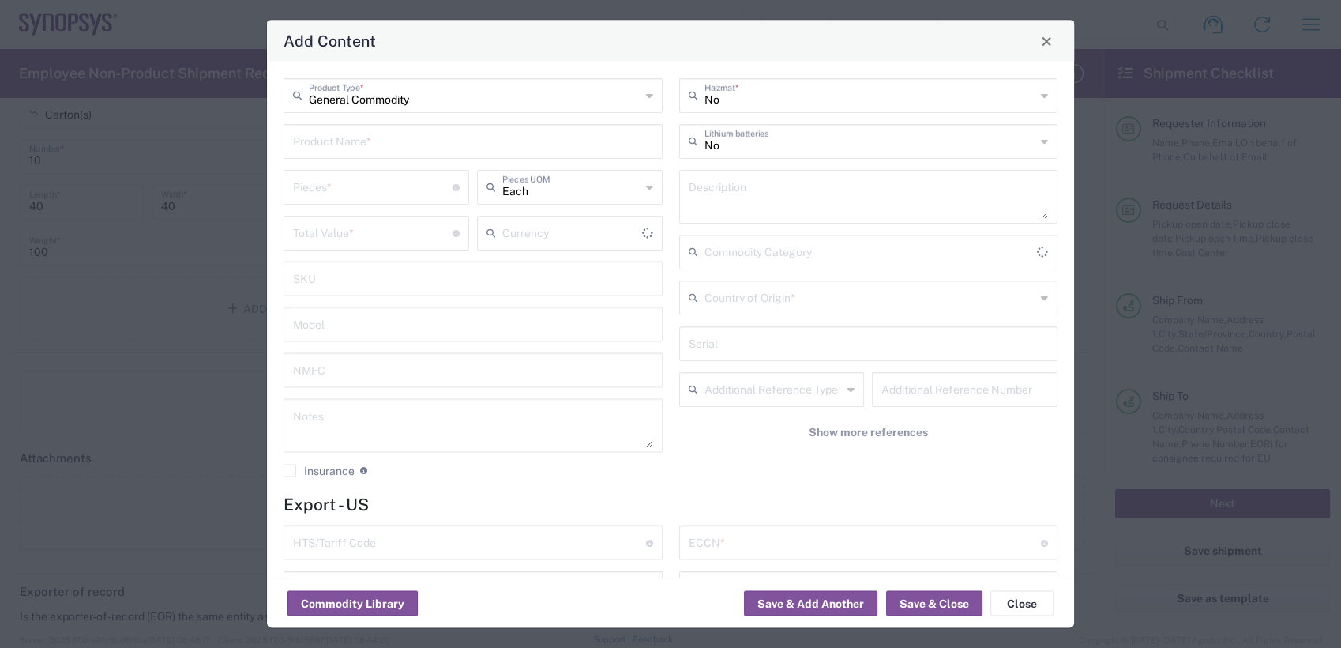
type input "US Dollar"
click at [382, 142] on input "text" at bounding box center [473, 140] width 360 height 28
click at [378, 128] on input "text" at bounding box center [473, 140] width 360 height 28
click at [373, 147] on input "text" at bounding box center [473, 140] width 360 height 28
paste input "HW0969-000"
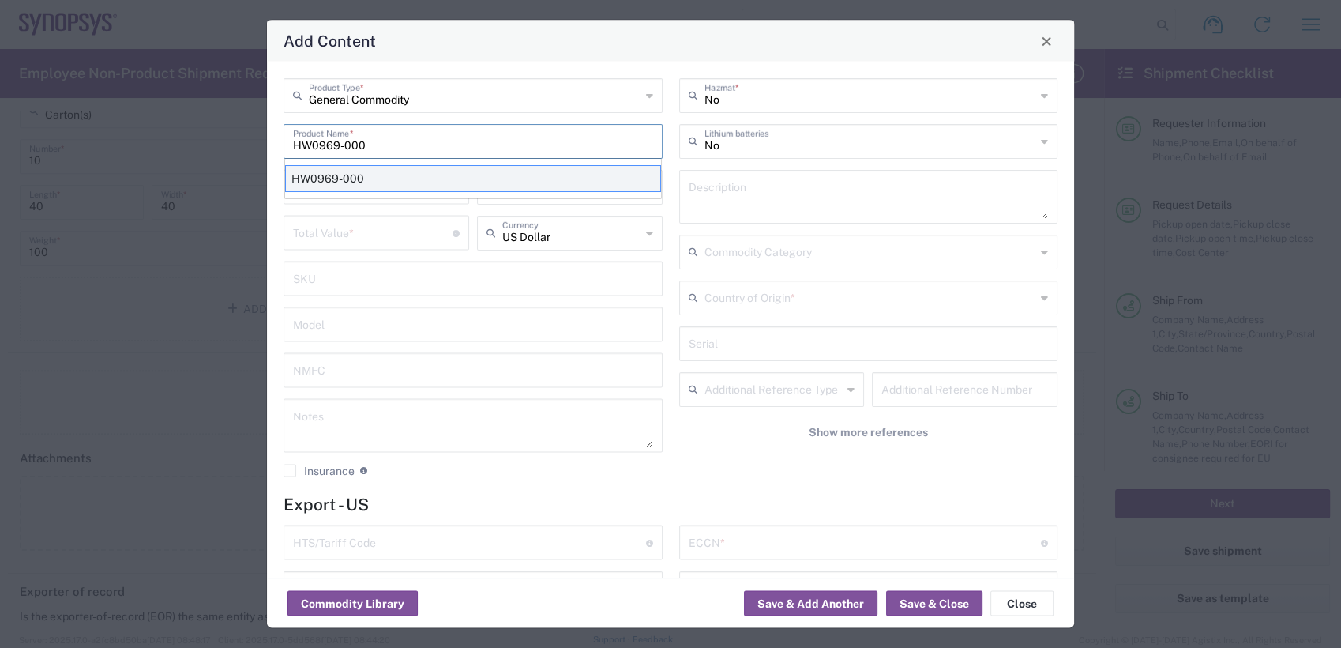
type input "HW0969-000"
click at [354, 175] on div "HW0969-000" at bounding box center [473, 178] width 376 height 27
type textarea "ZS5 Module"
type input "8473.30.0002"
type input "BIS"
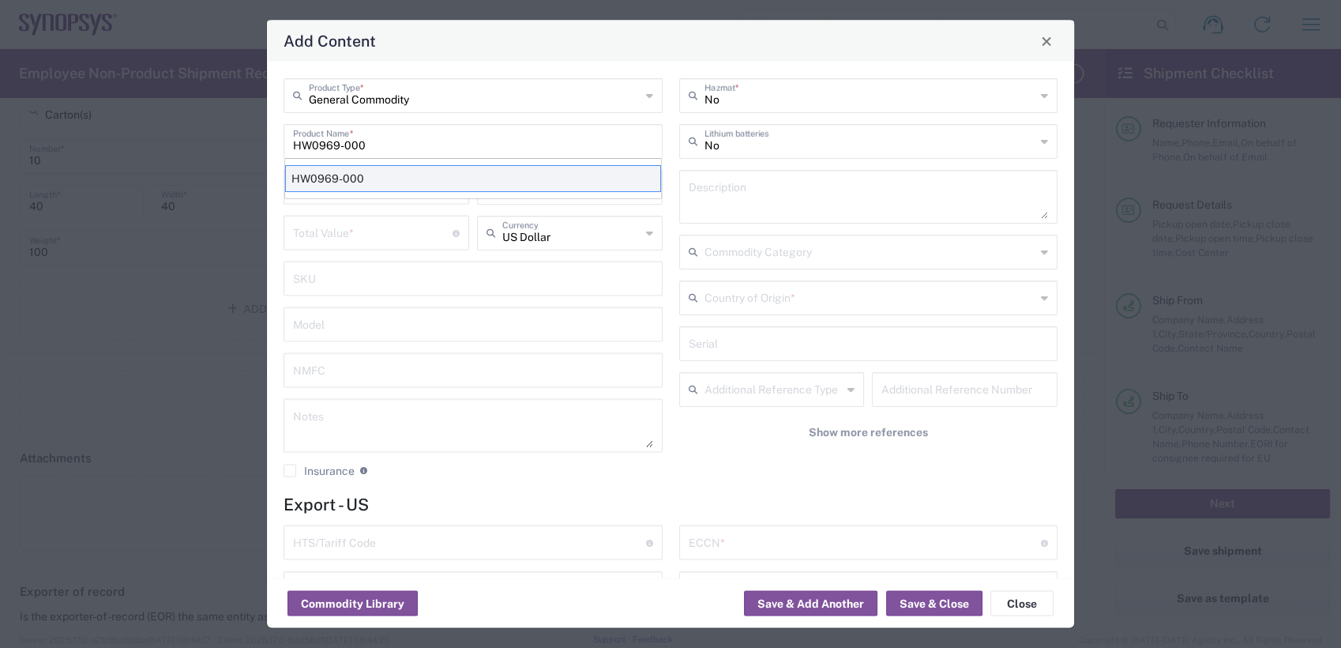
type input "3B992"
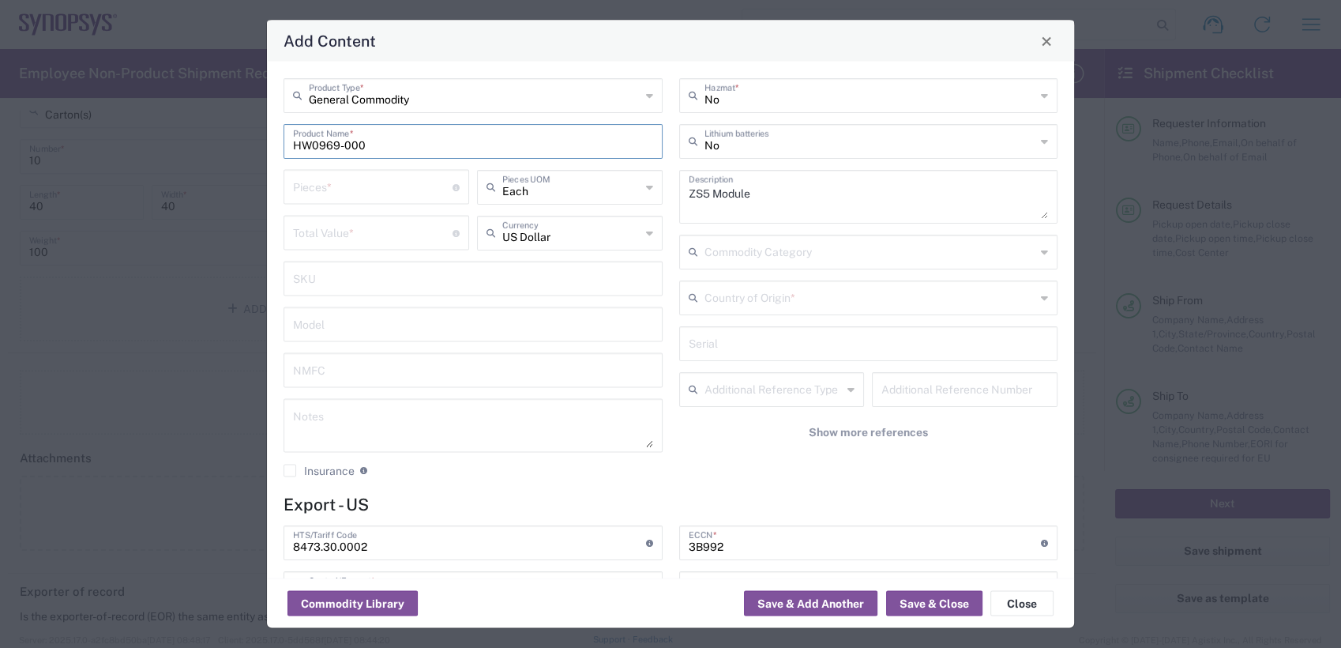
type input "NLR - No License Required"
click at [381, 193] on input "number" at bounding box center [373, 186] width 160 height 28
type input "1"
click at [363, 224] on input "number" at bounding box center [373, 232] width 160 height 28
paste input "56454.93"
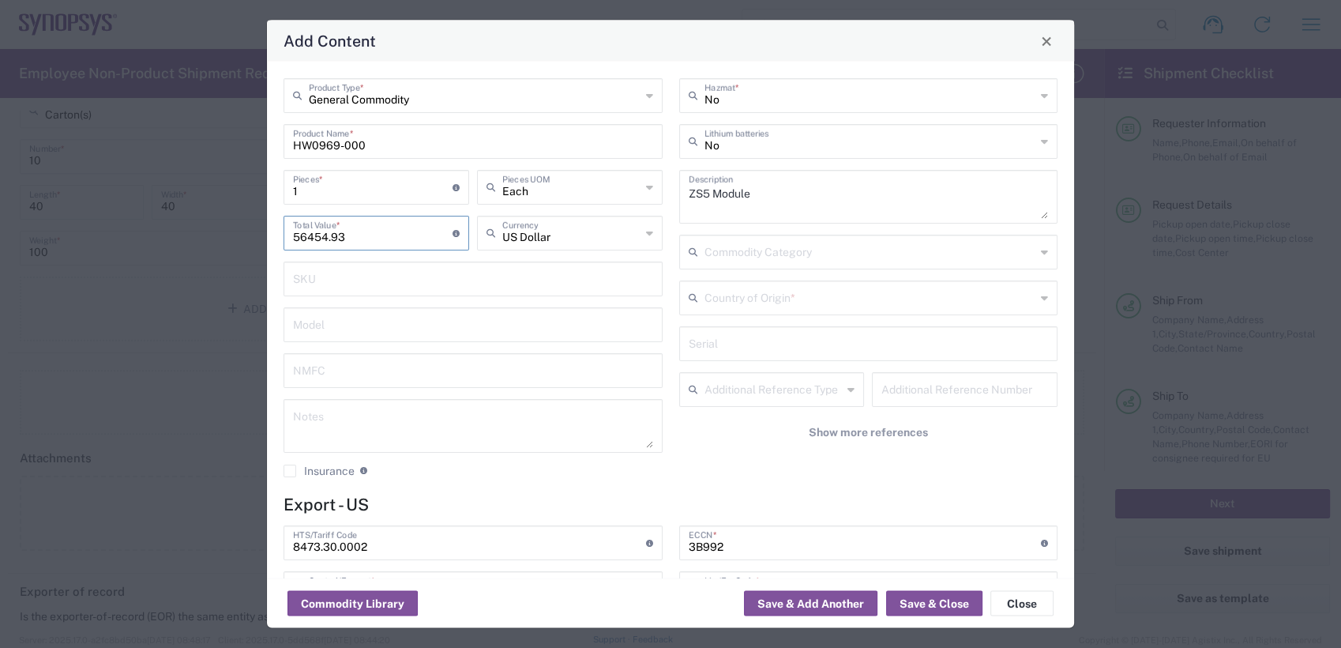
type input "56454.93"
click at [789, 294] on input "text" at bounding box center [871, 297] width 332 height 28
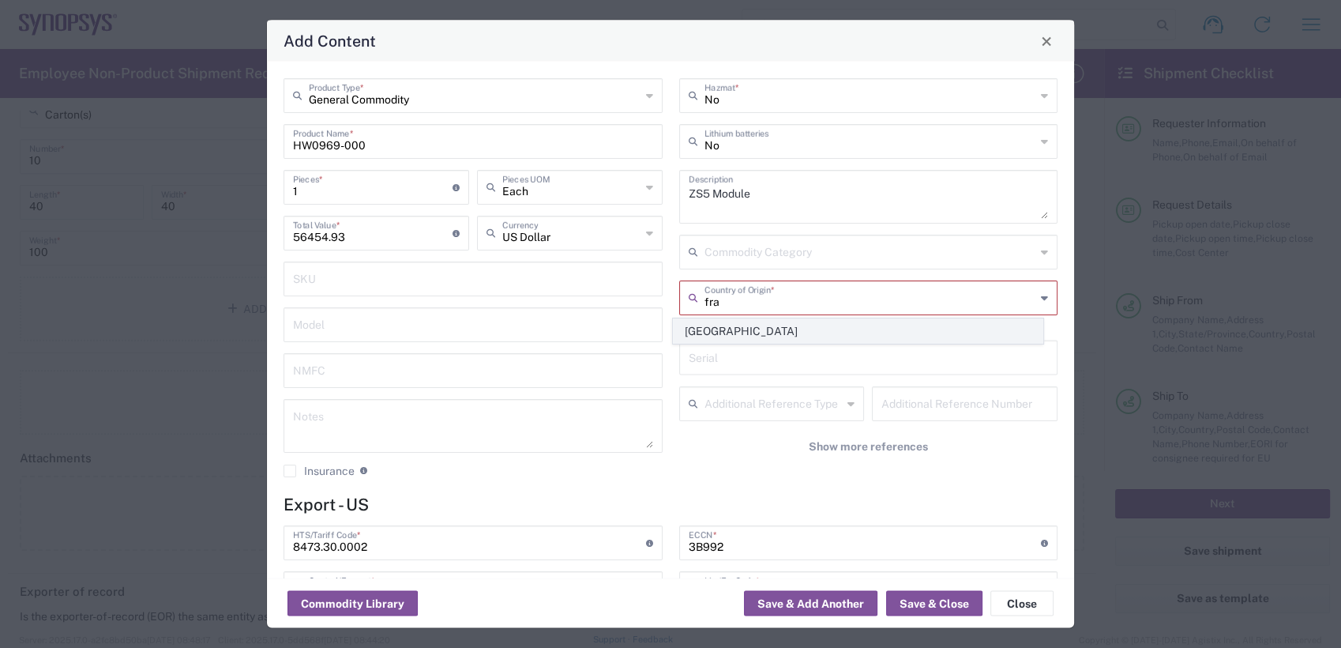
click at [775, 333] on span "France" at bounding box center [858, 331] width 369 height 24
type input "France"
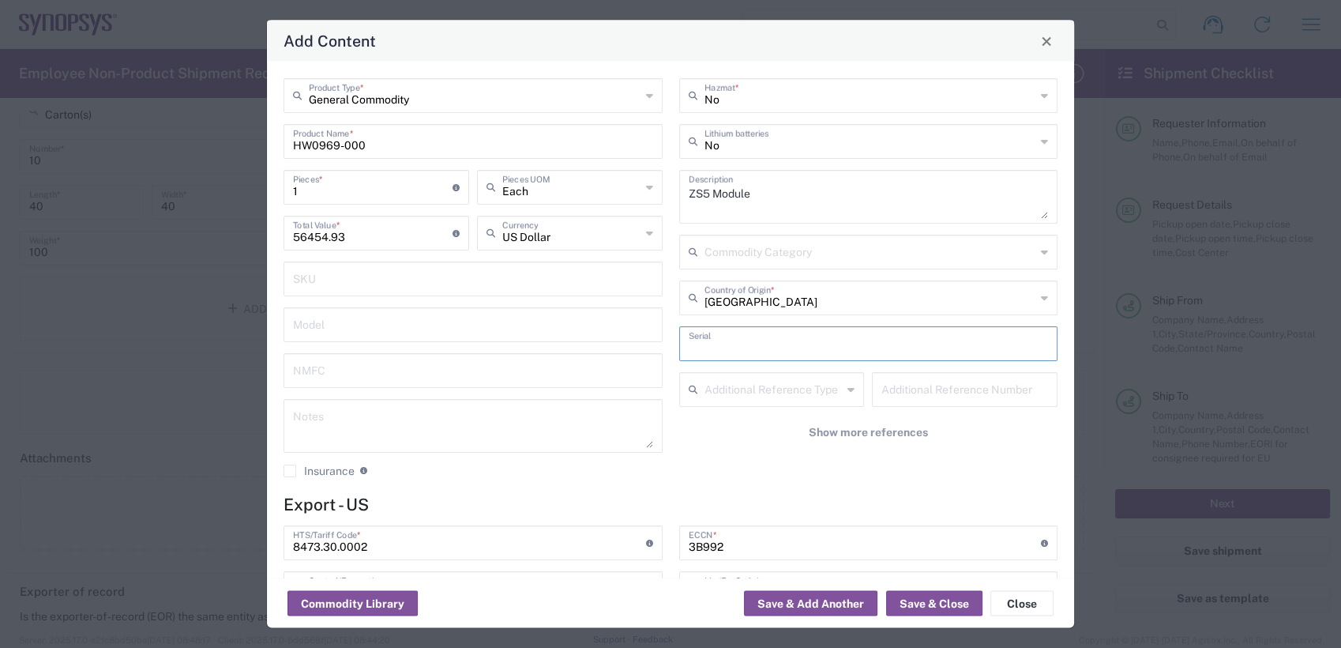
click at [754, 344] on input "text" at bounding box center [869, 343] width 360 height 28
paste input "ZS5-045_0191"
type input "ZS5-045_0191"
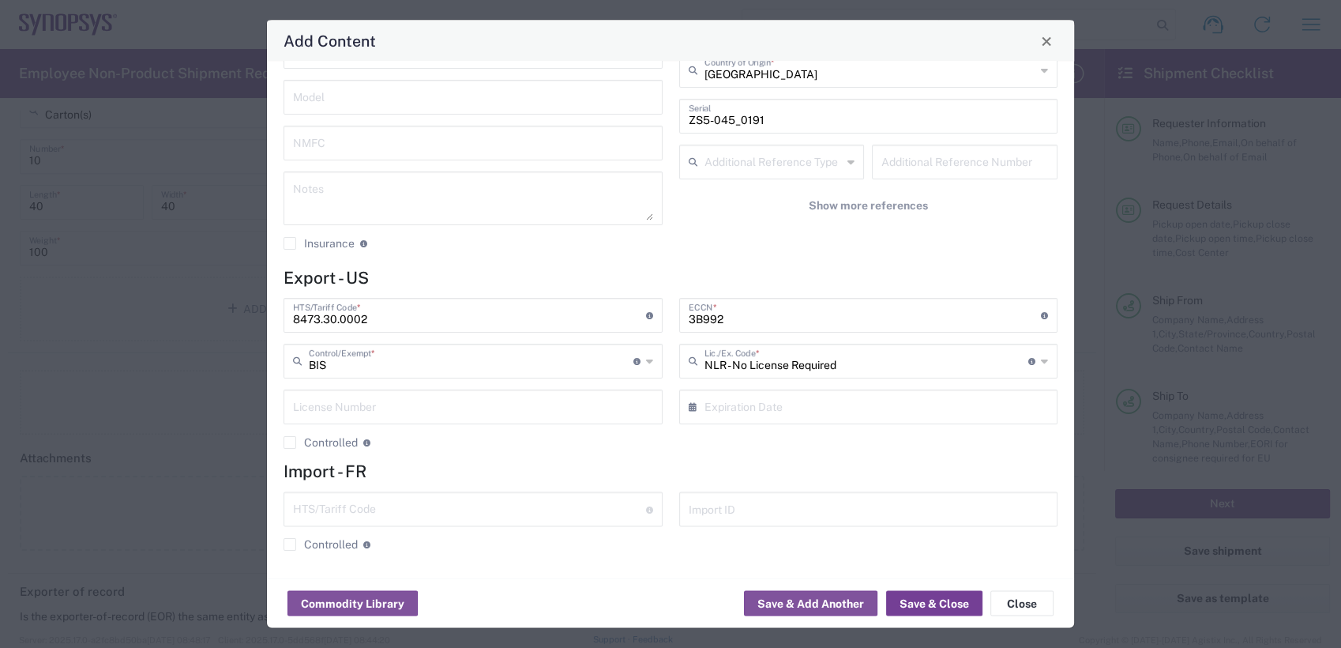
click at [942, 603] on button "Save & Close" at bounding box center [934, 603] width 96 height 25
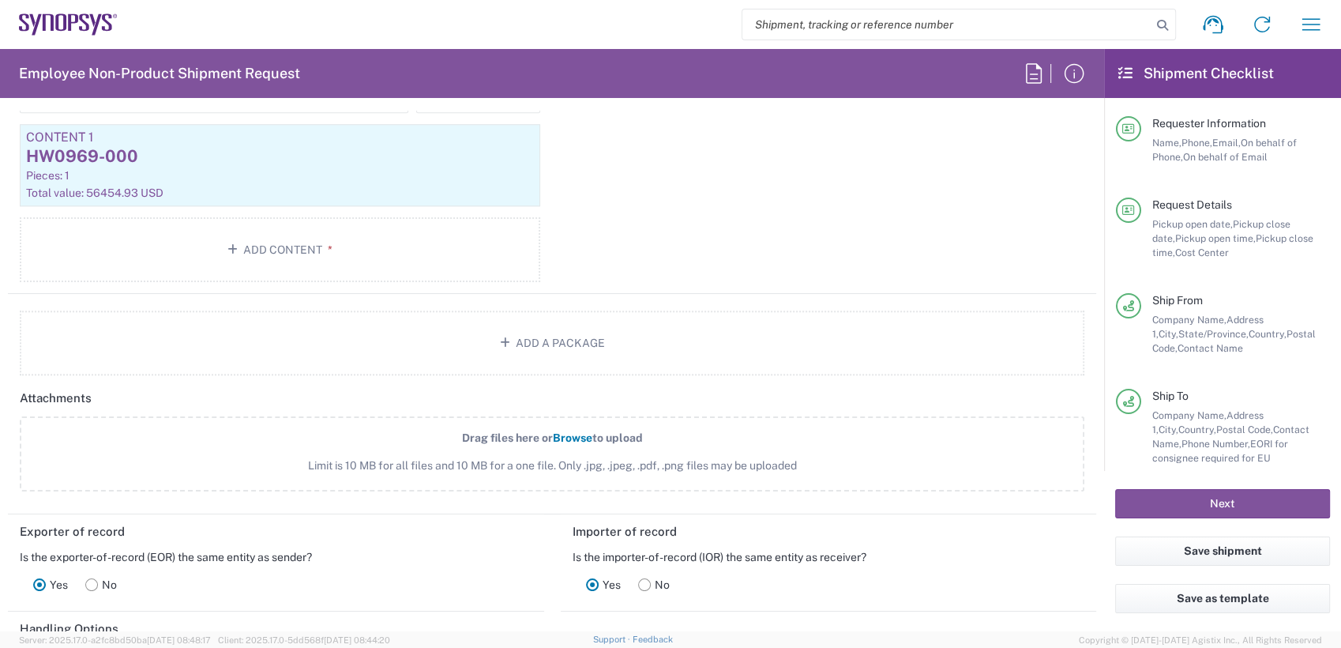
scroll to position [1791, 0]
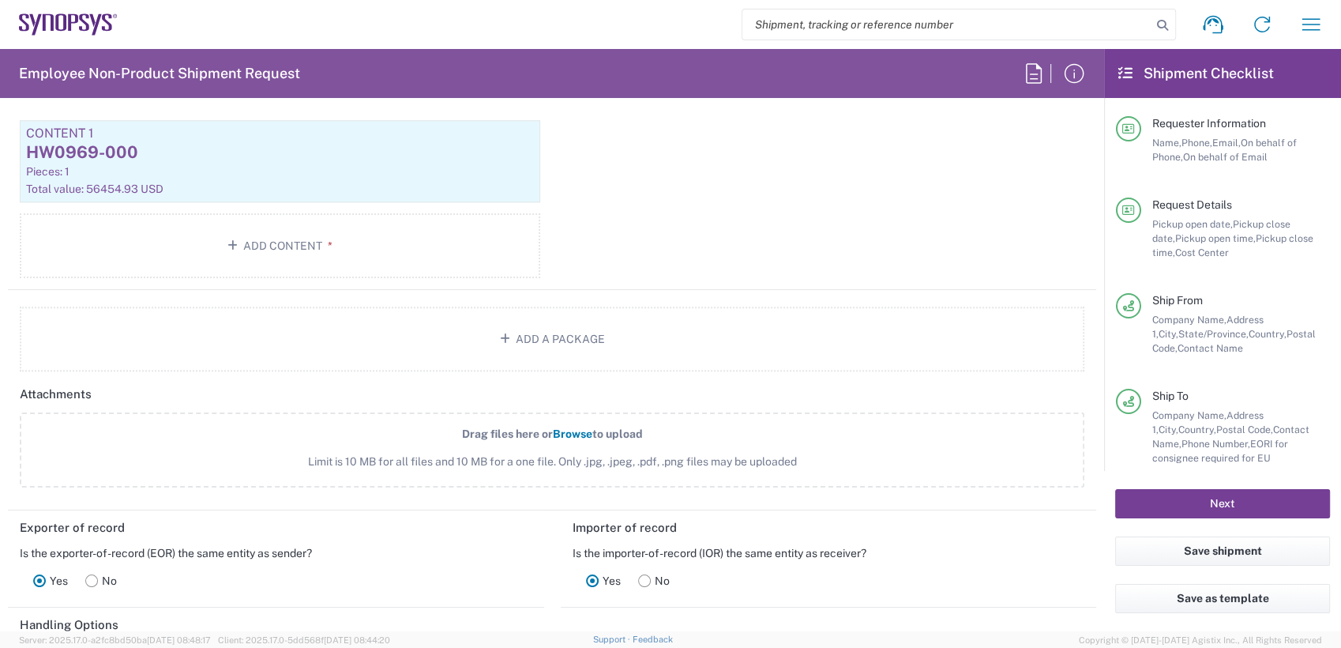
click at [1216, 498] on button "Next" at bounding box center [1222, 503] width 215 height 29
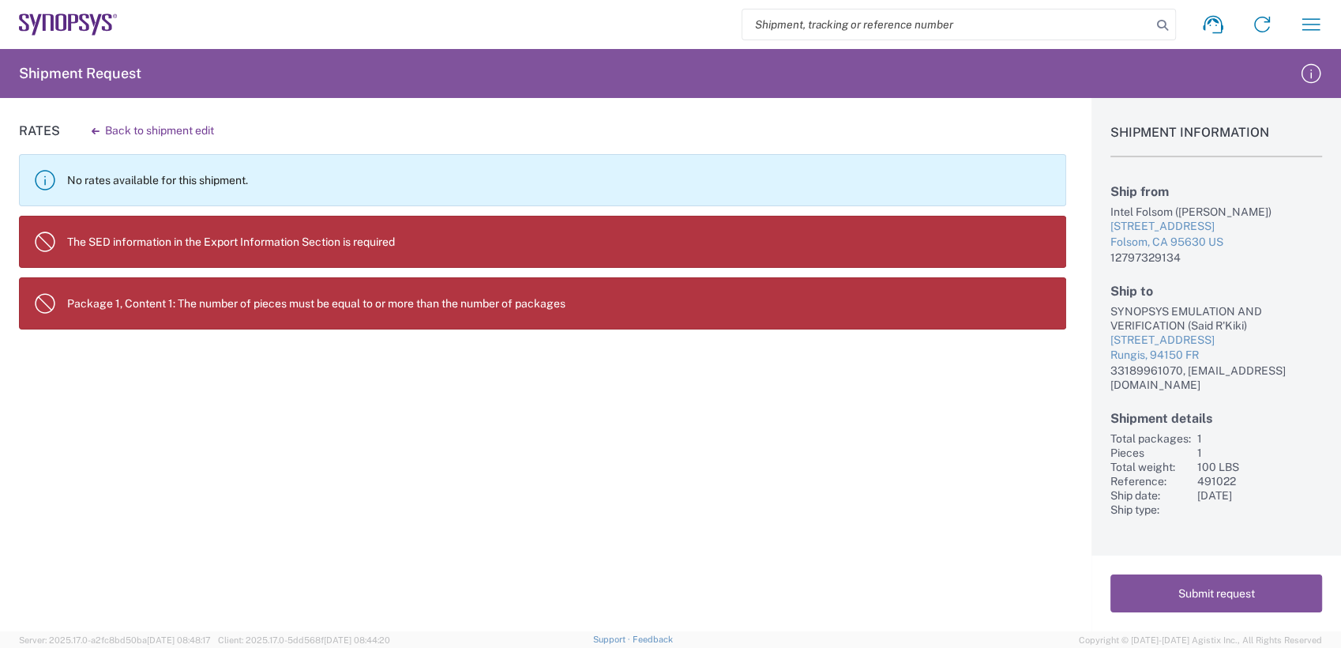
click at [268, 304] on p "Package 1, Content 1: The number of pieces must be equal to or more than the nu…" at bounding box center [560, 303] width 986 height 14
click at [287, 244] on p "The SED information in the Export Information Section is required" at bounding box center [560, 242] width 986 height 14
click at [520, 301] on p "Package 1, Content 1: The number of pieces must be equal to or more than the nu…" at bounding box center [560, 303] width 986 height 14
click at [124, 127] on button "Back to shipment edit" at bounding box center [153, 131] width 148 height 28
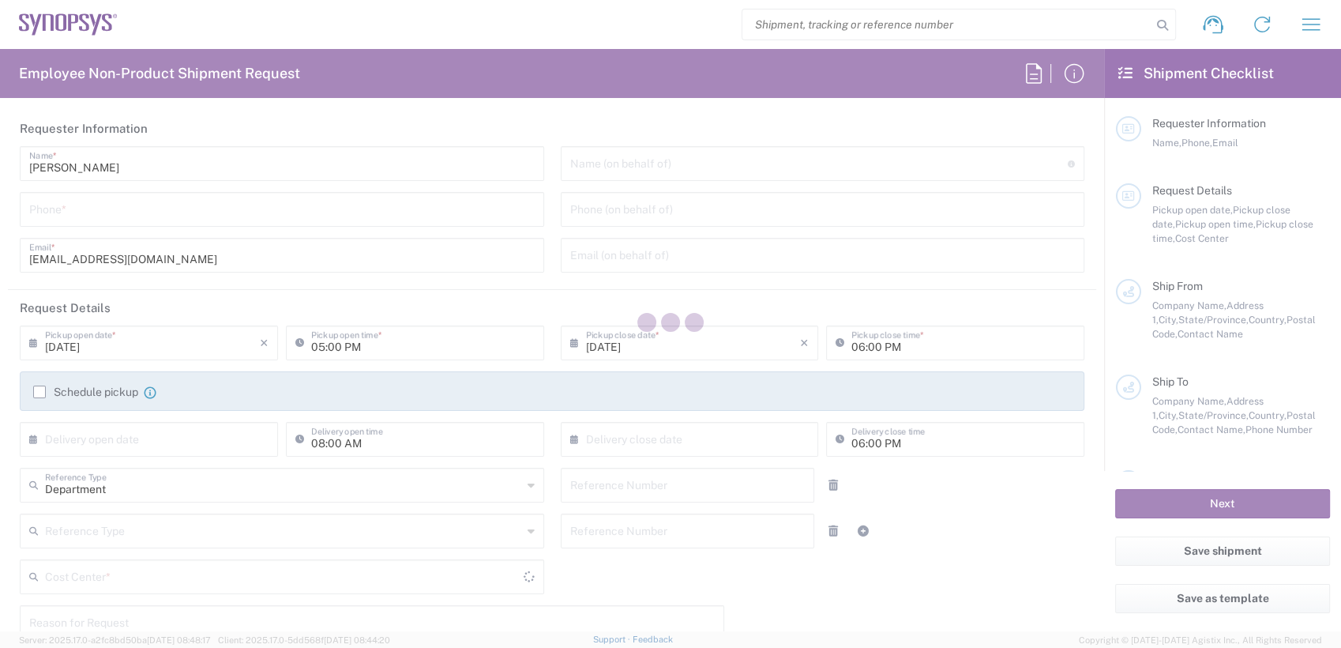
type input "7337556583"
type input "Nicolas Tomaro"
type input "2797329134"
type input "ntomaro@synopsys.com"
type input "01:00 PM"
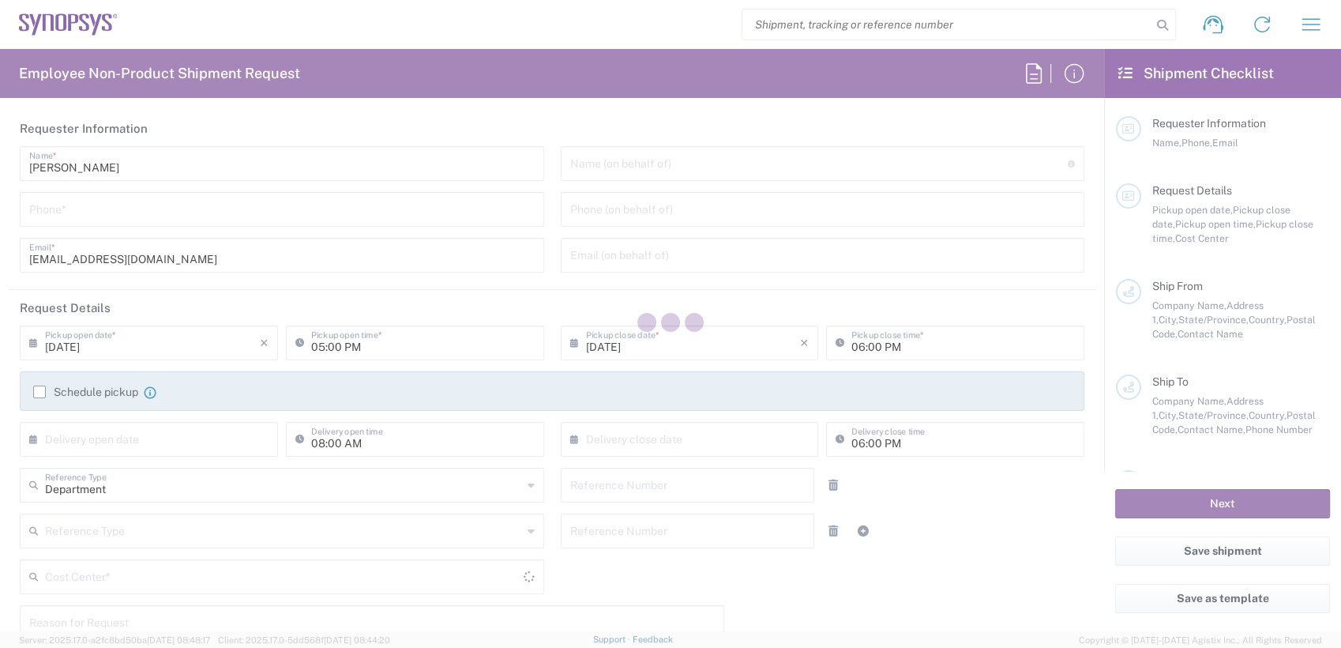
type input "491022"
type textarea "RMA return of ZS5-045_0191 / Urgent"
type textarea "anoopade@synopsys.com"
type input "Intel Folsom"
type input "1900 Prairie City Rd"
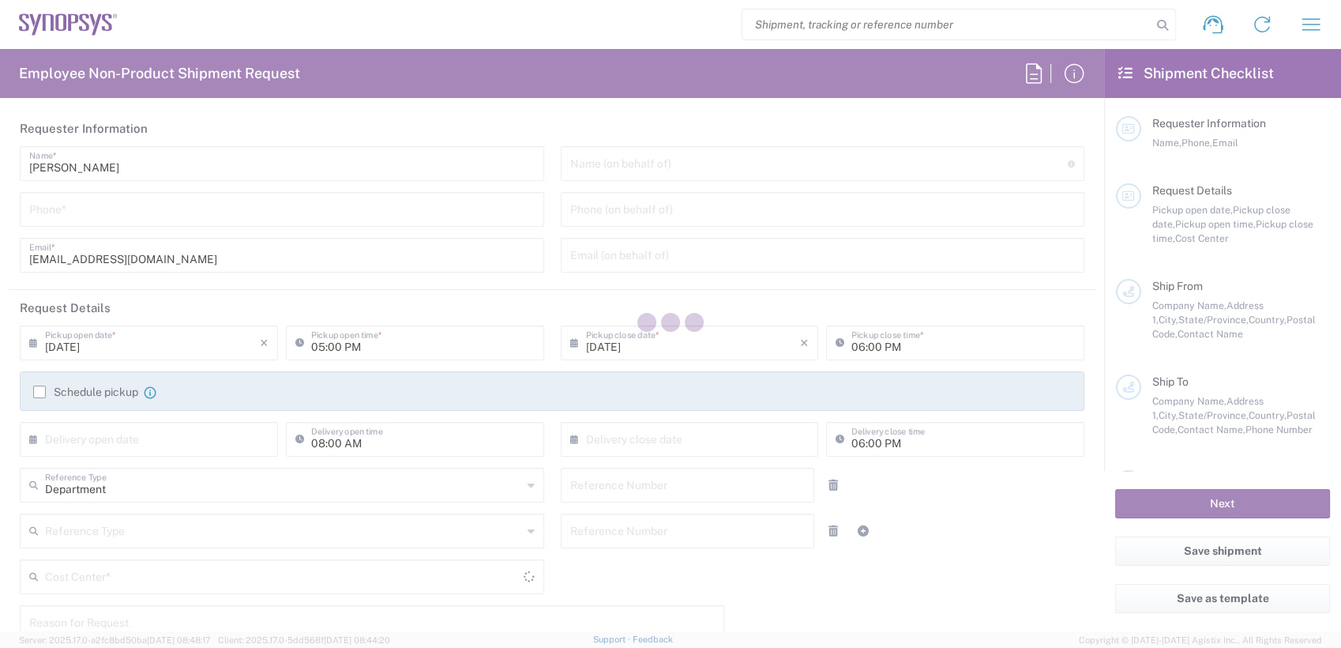
type input "FM6 Dock"
type input "Folsom"
type input "95630"
type input "Nicolas Z. Tomaro"
type input "12797329134"
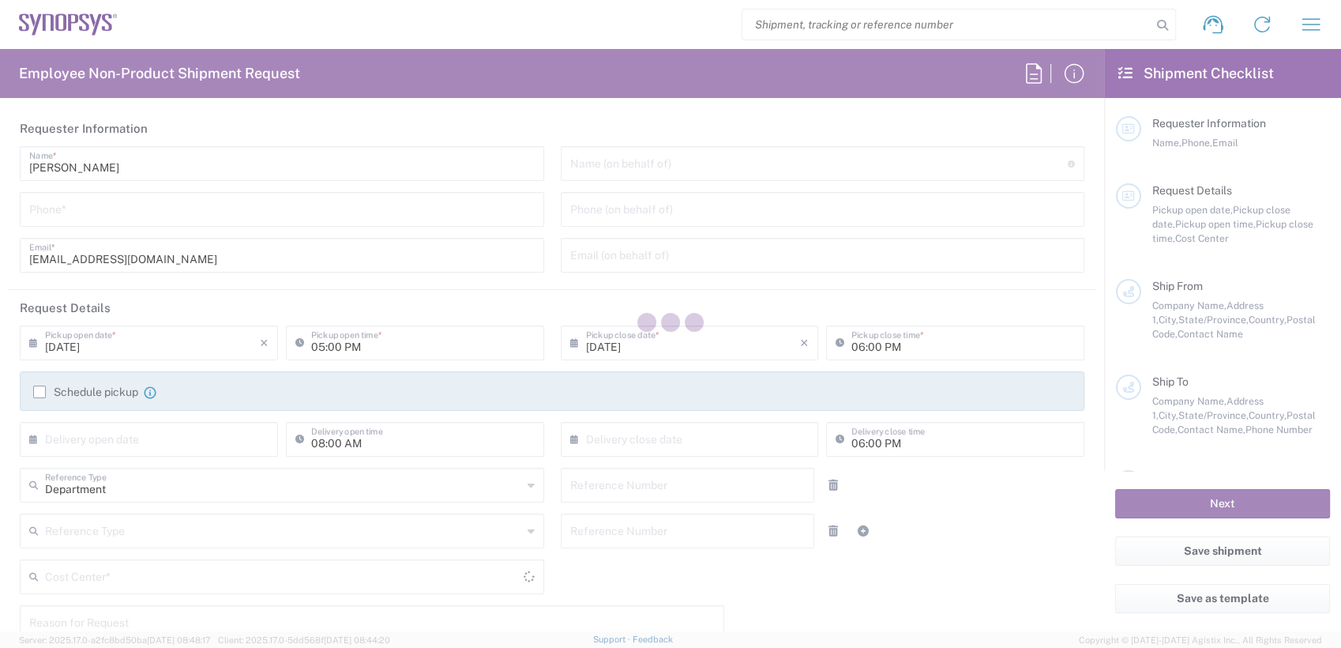
type input "Wissous/Rungis FR65"
type input "SYNOPSYS EMULATION AND VERIFICATION"
type input "7 rue des Solets"
type input "Rungis"
type input "France"
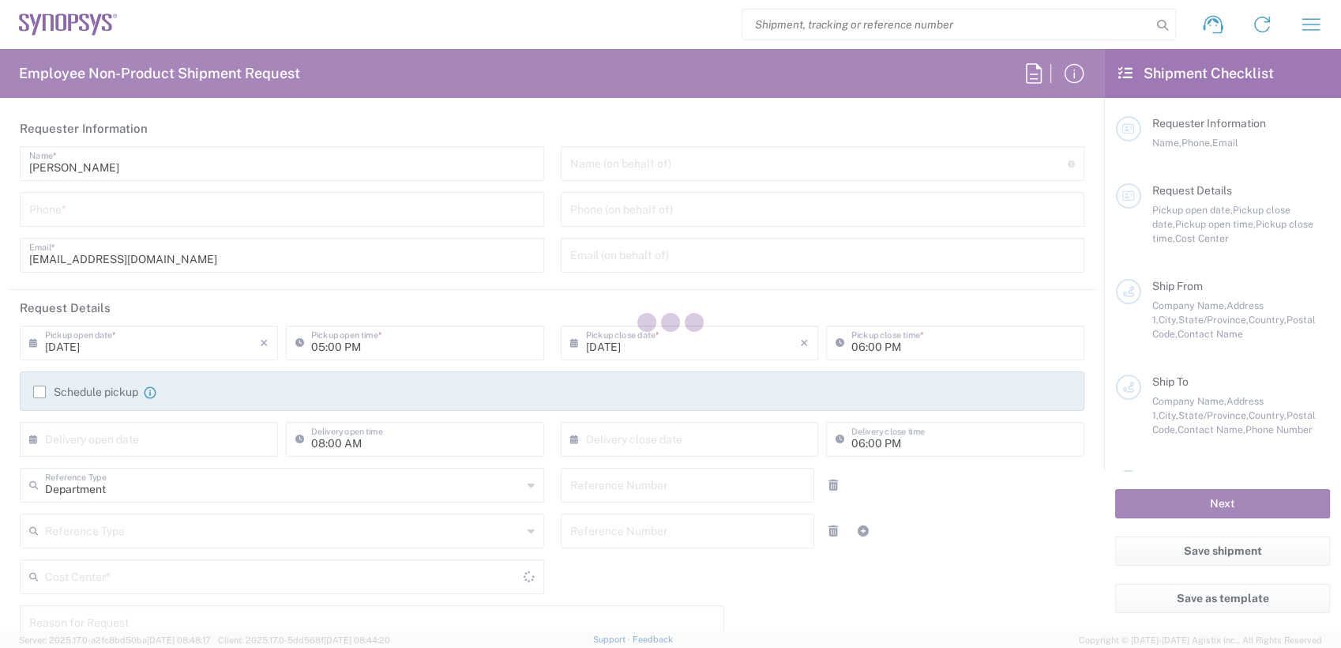
type input "94150"
type input "Said R'Kiki"
type input "33189961070"
type input "said@synopsys.com"
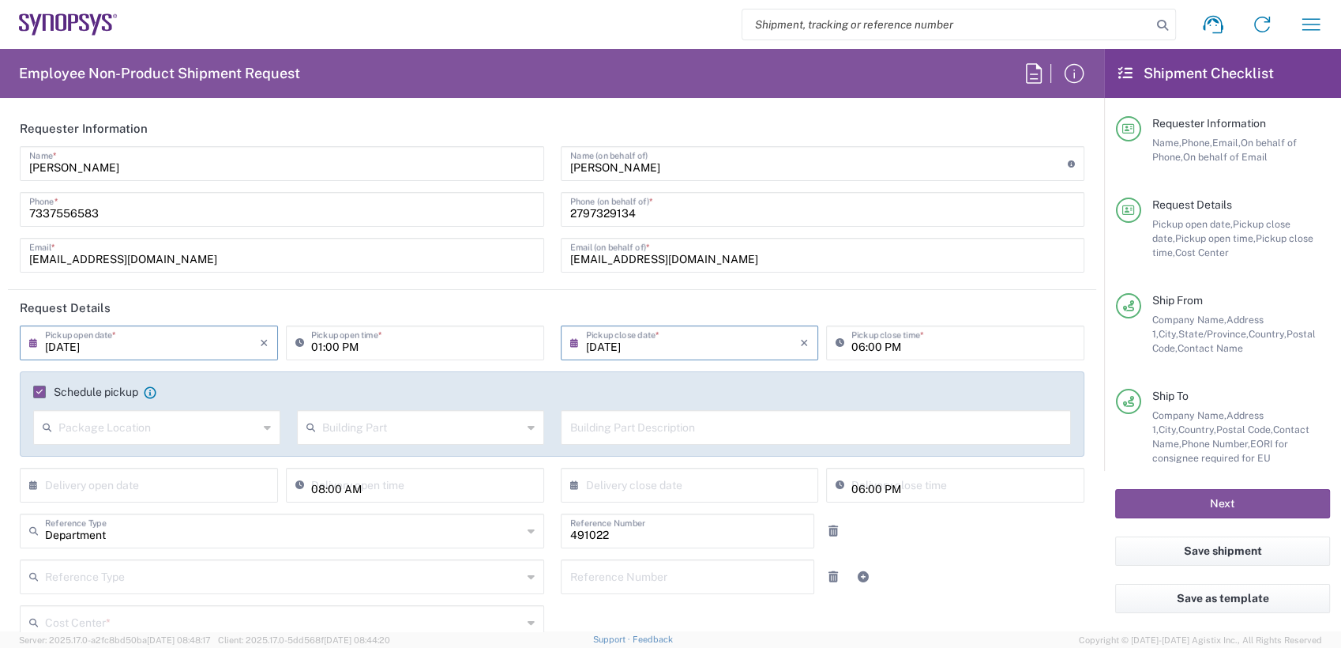
type input "California"
type input "IN51, SDG, M, ZebuOp 491022"
type input "Carton(s)"
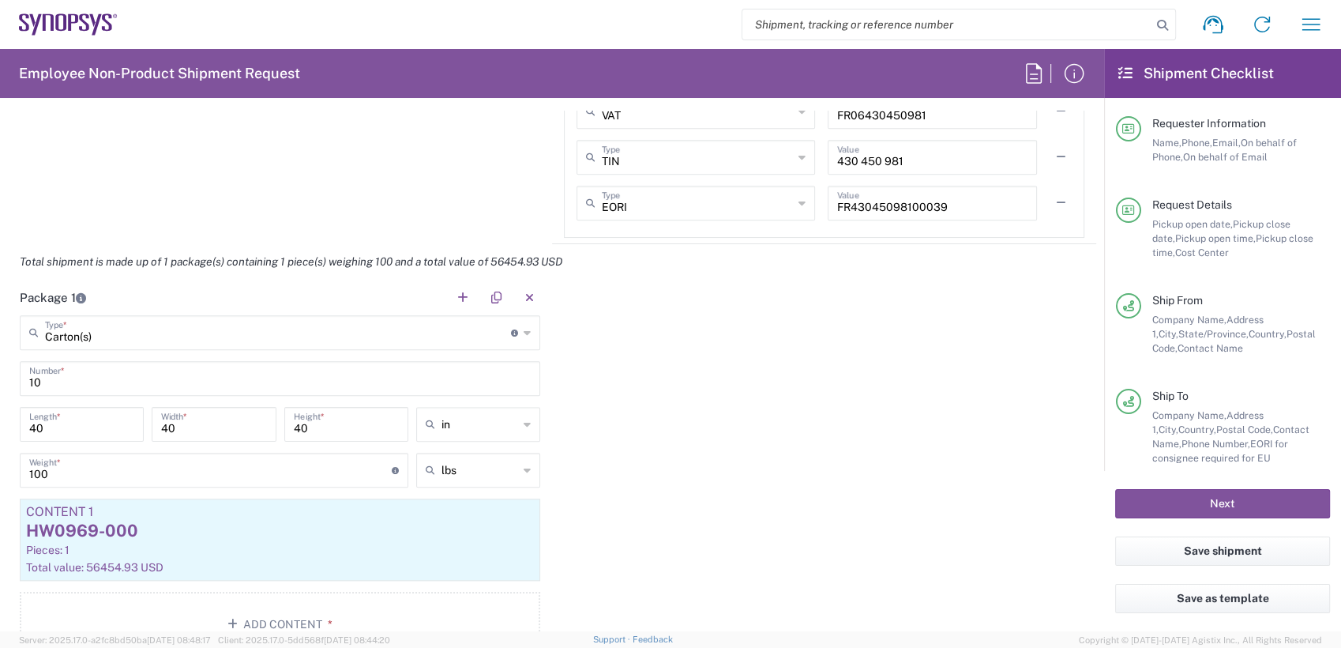
scroll to position [1421, 0]
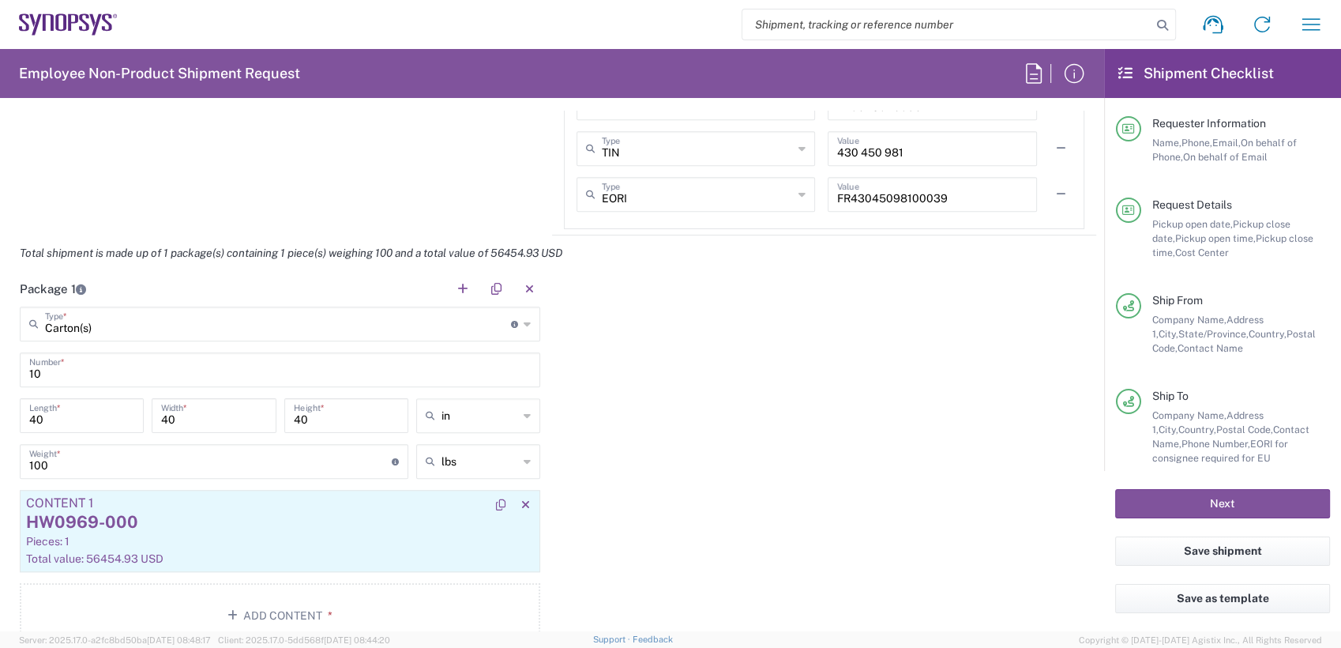
click at [244, 534] on div "Pieces: 1" at bounding box center [280, 541] width 508 height 14
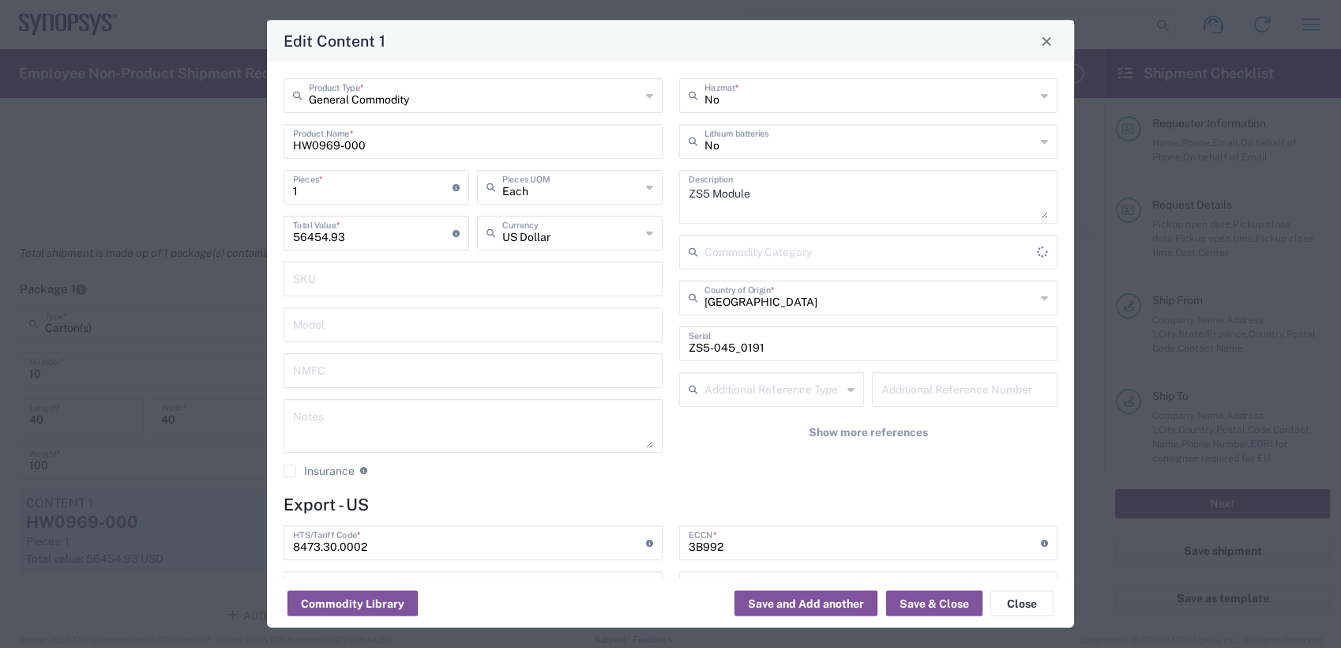
type input "BIS"
type input "NLR - No License Required"
click at [939, 597] on button "Save & Close" at bounding box center [934, 603] width 96 height 25
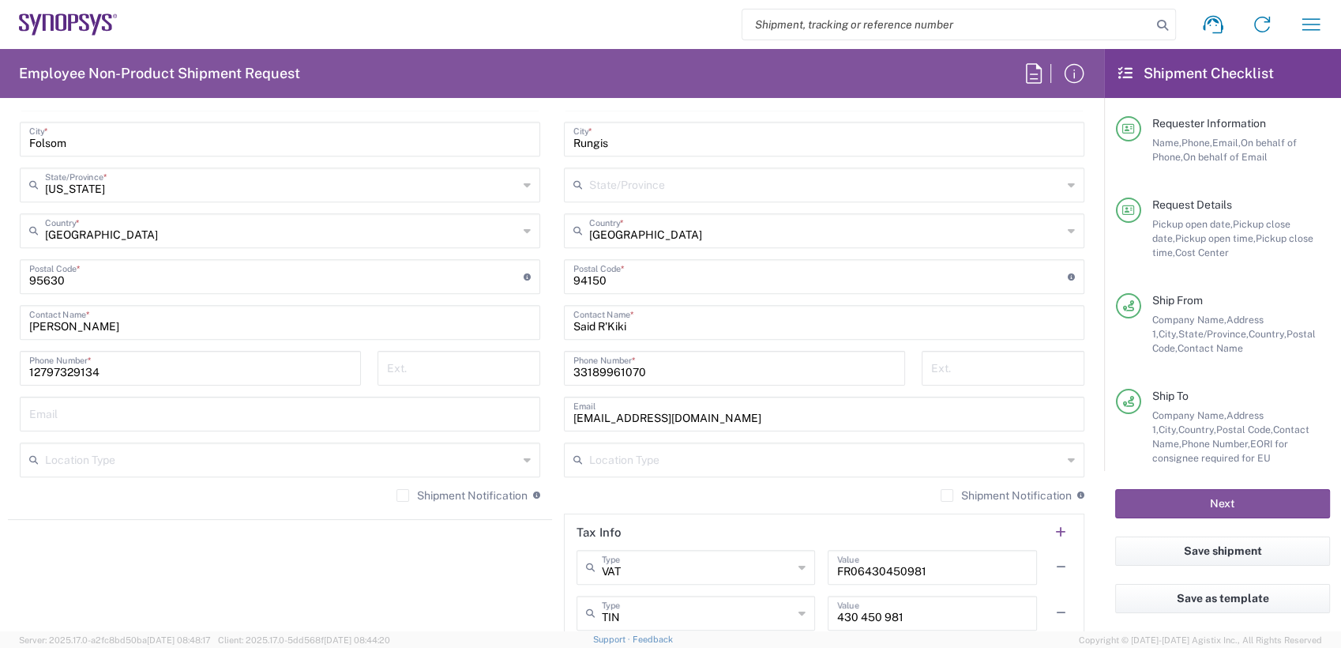
scroll to position [0, 0]
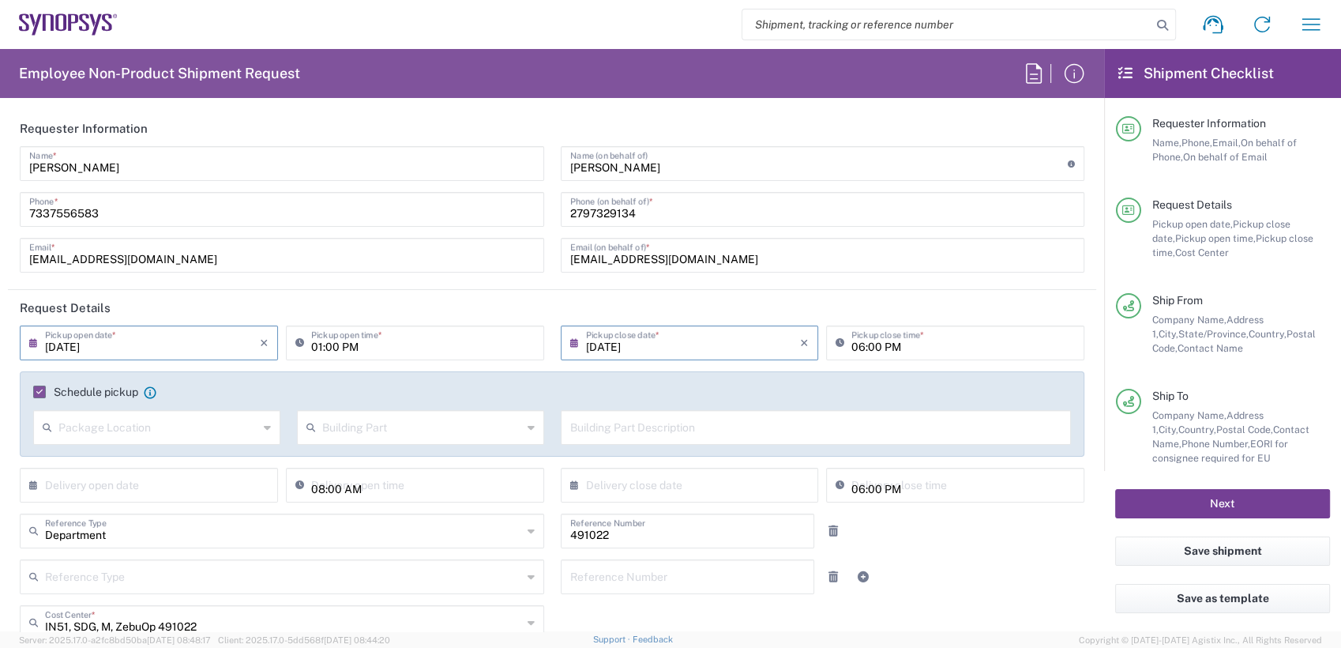
click at [1207, 503] on button "Next" at bounding box center [1222, 503] width 215 height 29
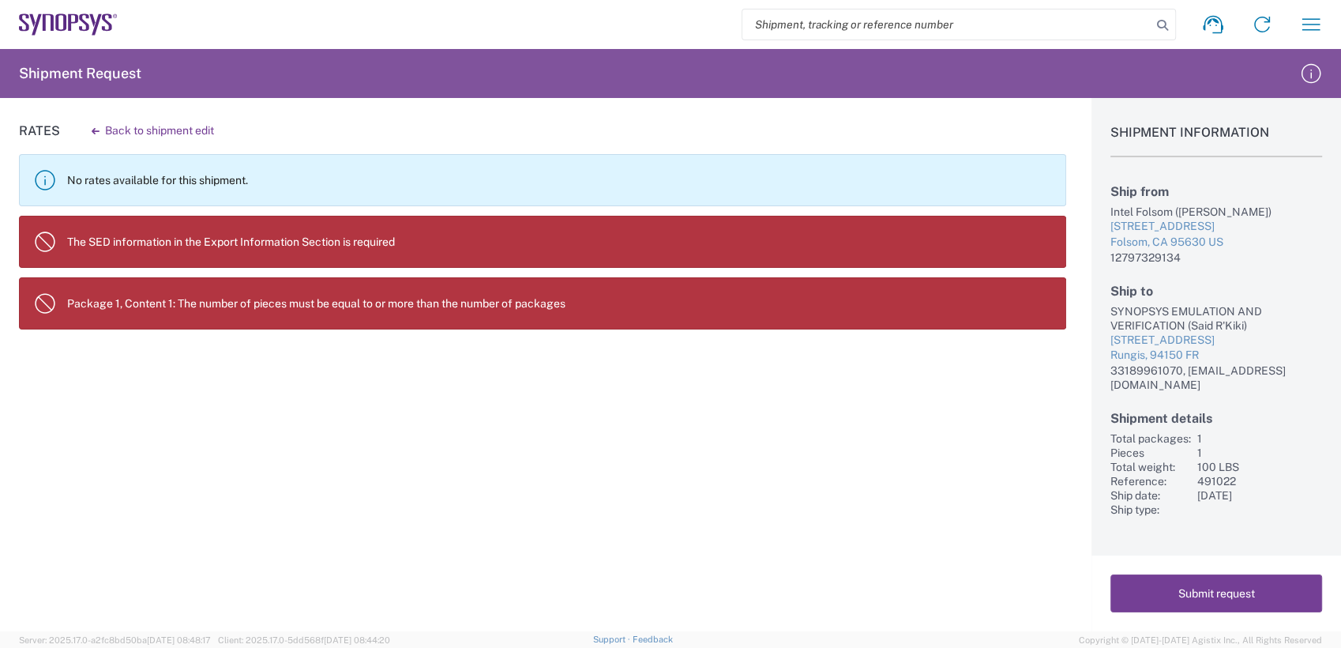
click at [1213, 597] on button "Submit request" at bounding box center [1217, 593] width 212 height 38
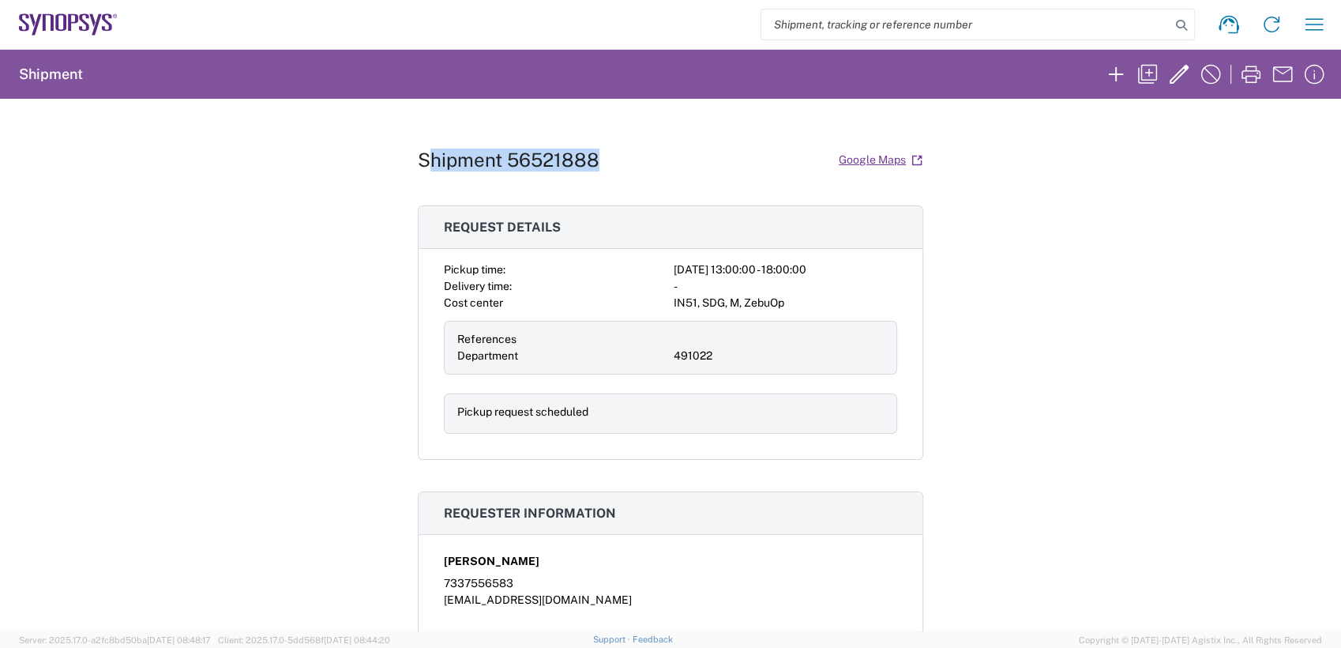
drag, startPoint x: 600, startPoint y: 161, endPoint x: 422, endPoint y: 167, distance: 178.6
click at [422, 167] on div "Shipment 56521888 Google Maps" at bounding box center [671, 160] width 506 height 28
click at [656, 157] on div "Shipment 56521888 Google Maps" at bounding box center [671, 160] width 506 height 28
drag, startPoint x: 619, startPoint y: 161, endPoint x: 411, endPoint y: 164, distance: 208.6
click at [418, 164] on div "Shipment 56521888 Google Maps" at bounding box center [671, 160] width 506 height 28
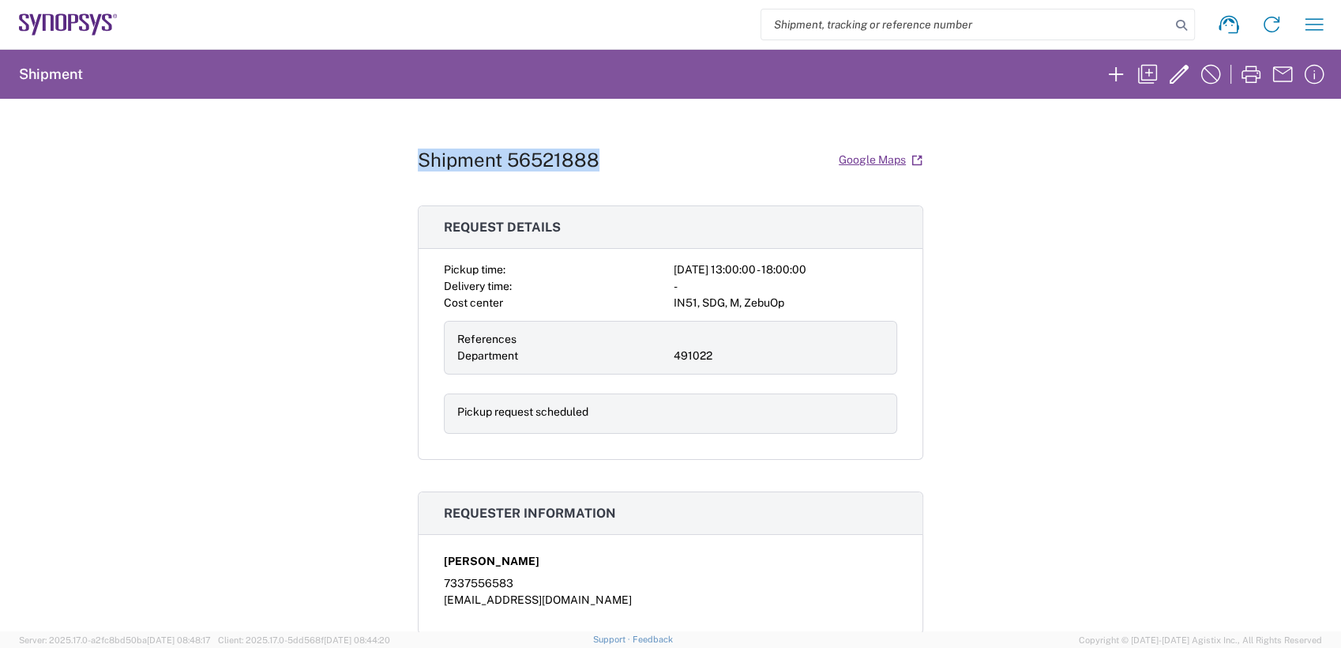
copy h1 "Shipment 56521888"
click at [1175, 78] on icon "button" at bounding box center [1179, 74] width 25 height 25
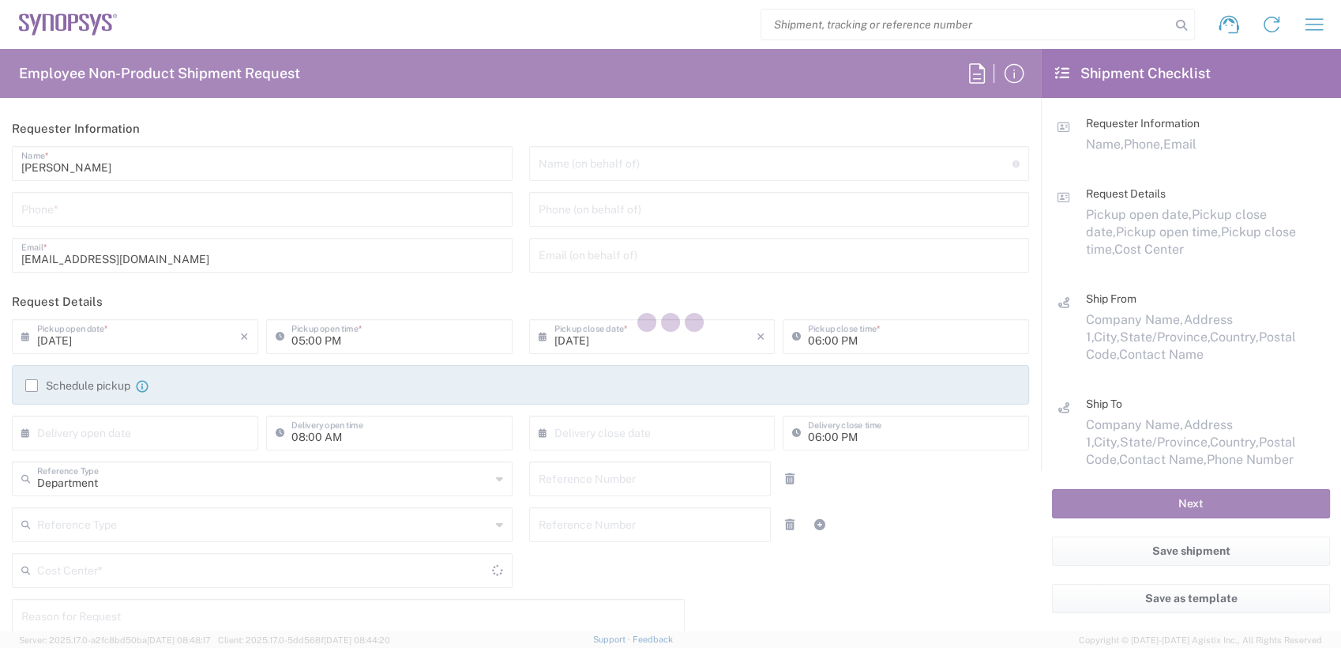
type input "7337556583"
type input "Nicolas Tomaro"
type input "2797329134"
type input "ntomaro@synopsys.com"
type input "01:00 PM"
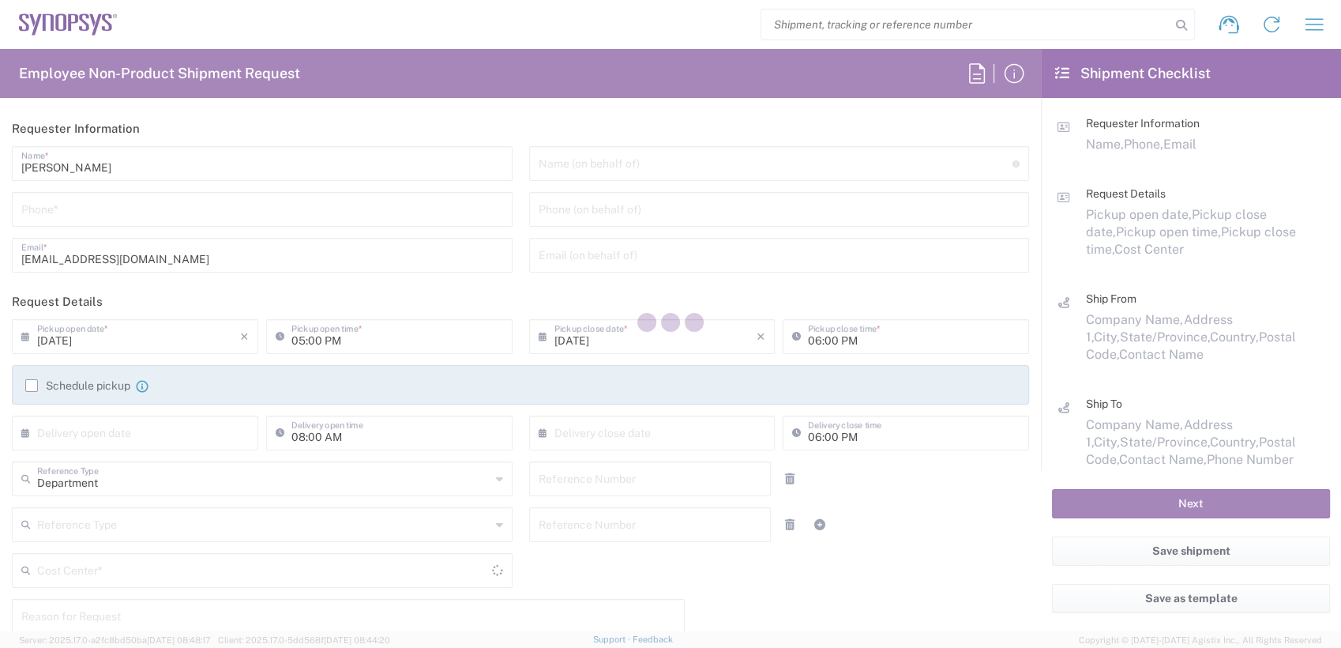
type input "491022"
type textarea "RMA return of ZS5-045_0191 / Urgent"
type textarea "anoopade@synopsys.com"
type input "Intel Folsom"
type input "1900 Prairie City Rd"
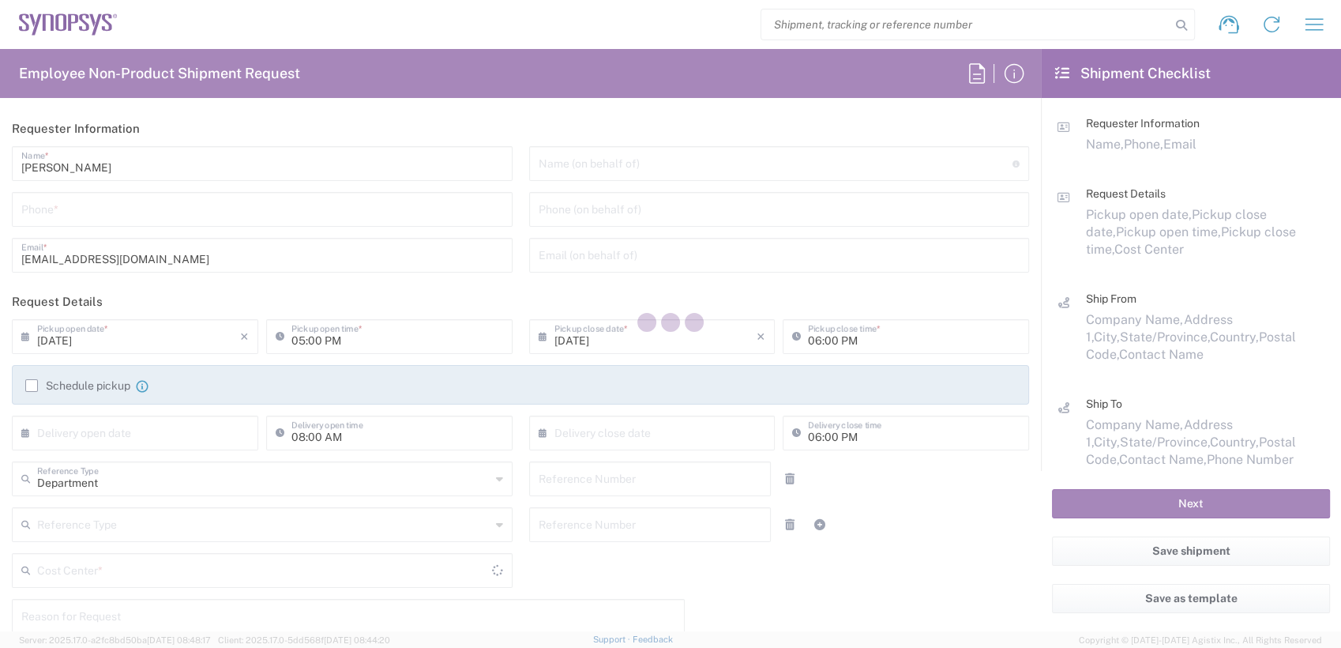
type input "FM6 Dock"
type input "Folsom"
type input "95630"
type input "Nicolas Z. Tomaro"
type input "12797329134"
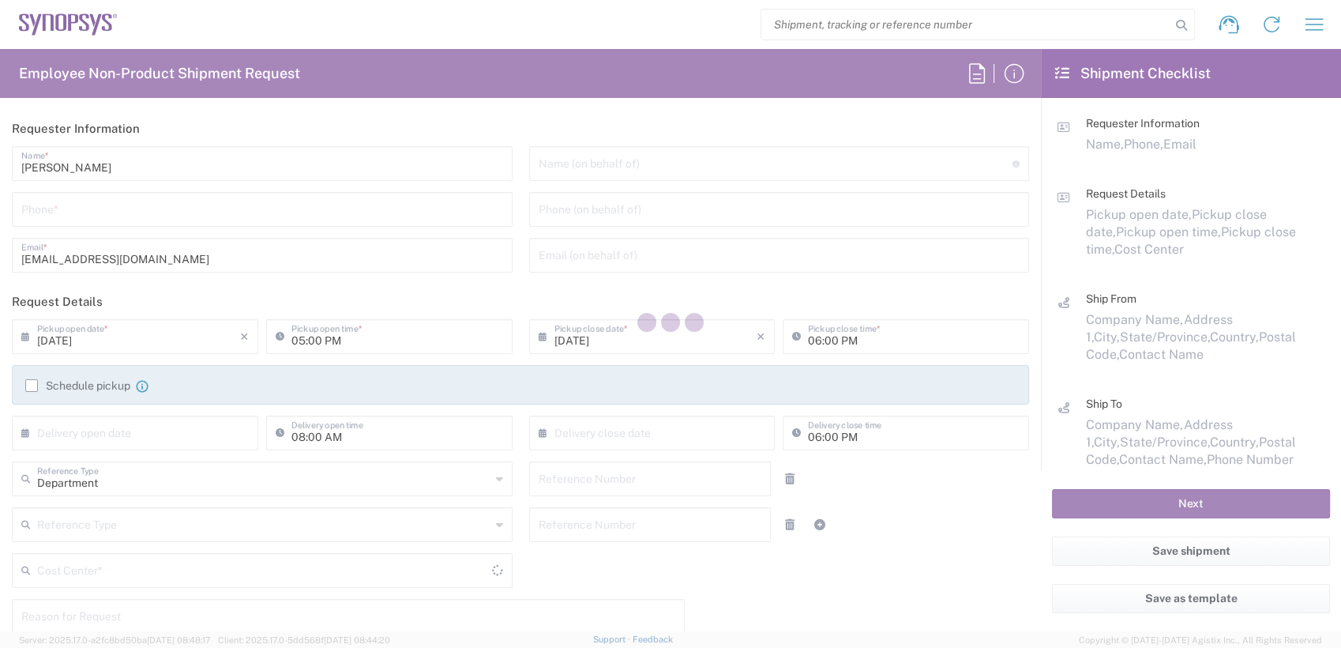
type input "Wissous/Rungis FR65"
type input "SYNOPSYS EMULATION AND VERIFICATION"
type input "7 rue des Solets"
type input "Rungis"
type input "France"
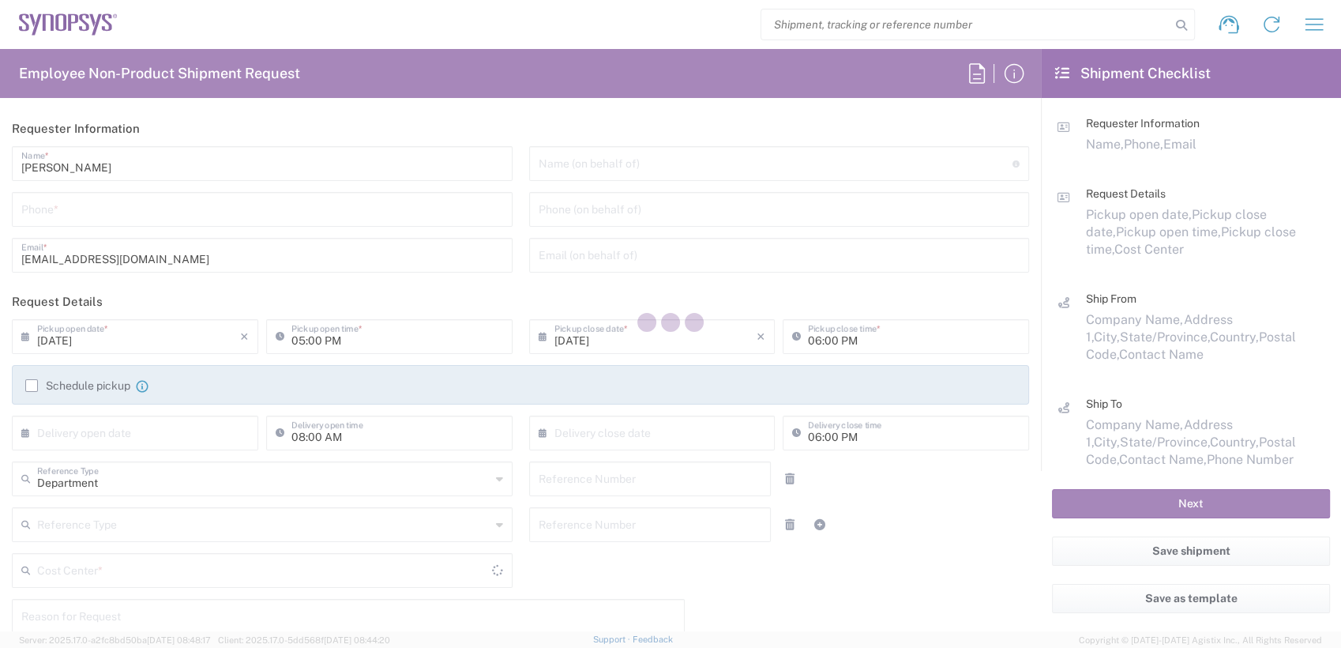
type input "94150"
type input "Said R'Kiki"
type input "33189961070"
type input "said@synopsys.com"
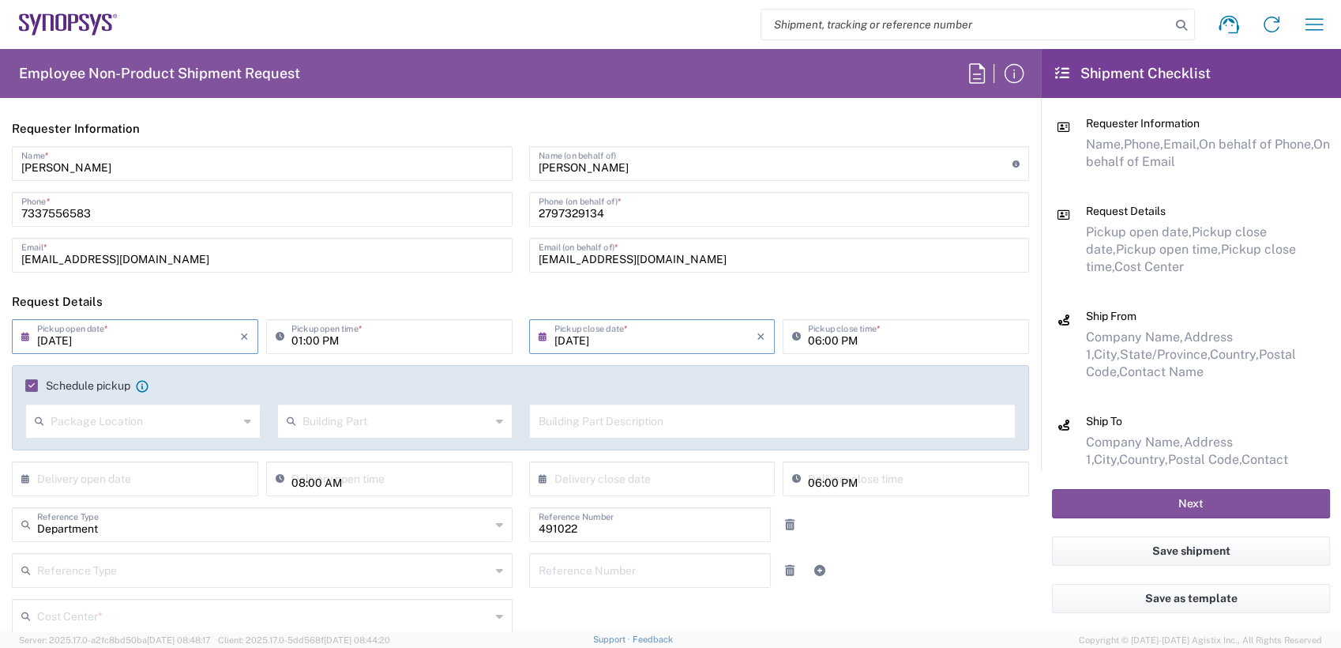
type input "Carton(s)"
type input "California"
type input "IN51, SDG, M, ZebuOp 491022"
